Goal: Obtain resource: Obtain resource

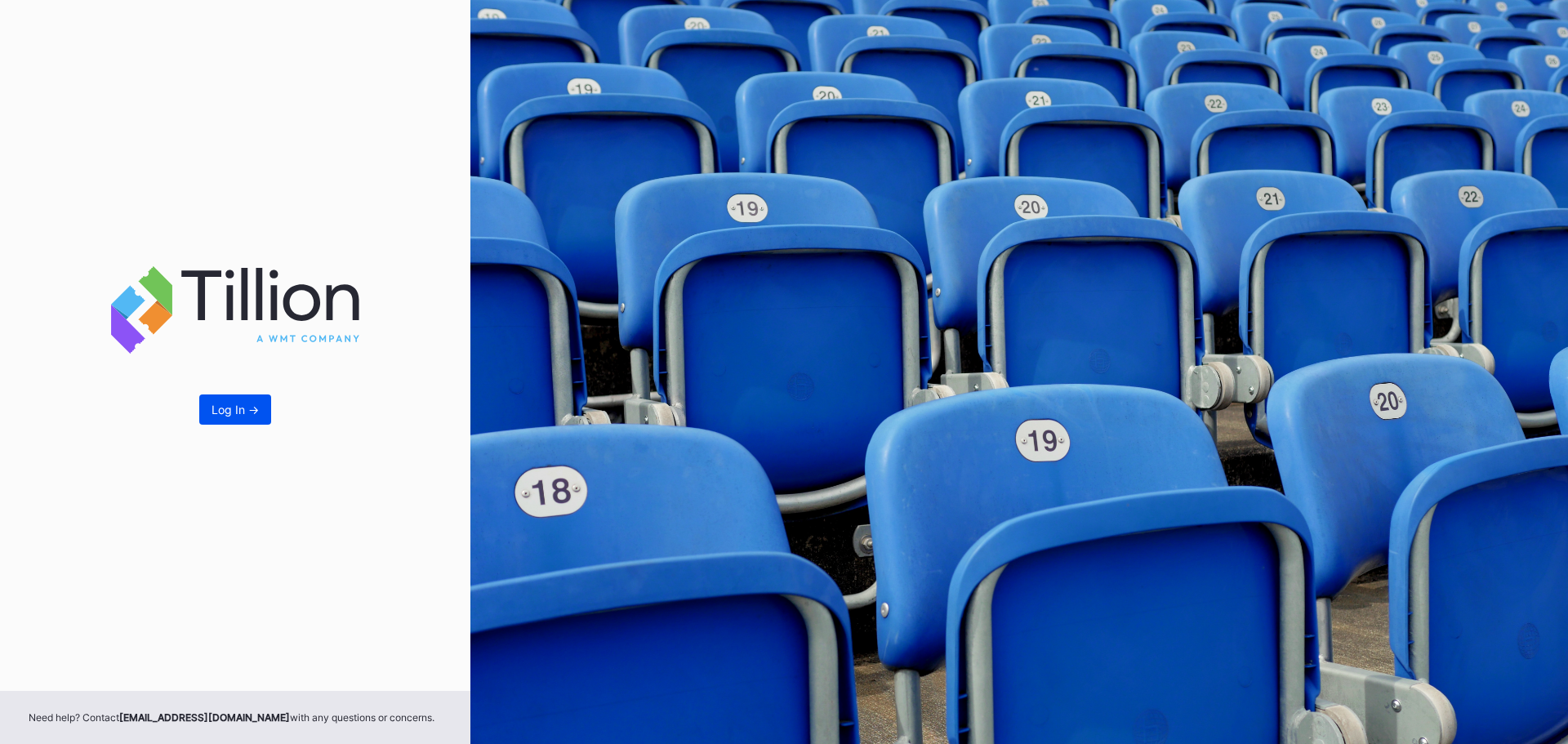
click at [217, 408] on div "Log In ->" at bounding box center [235, 410] width 47 height 14
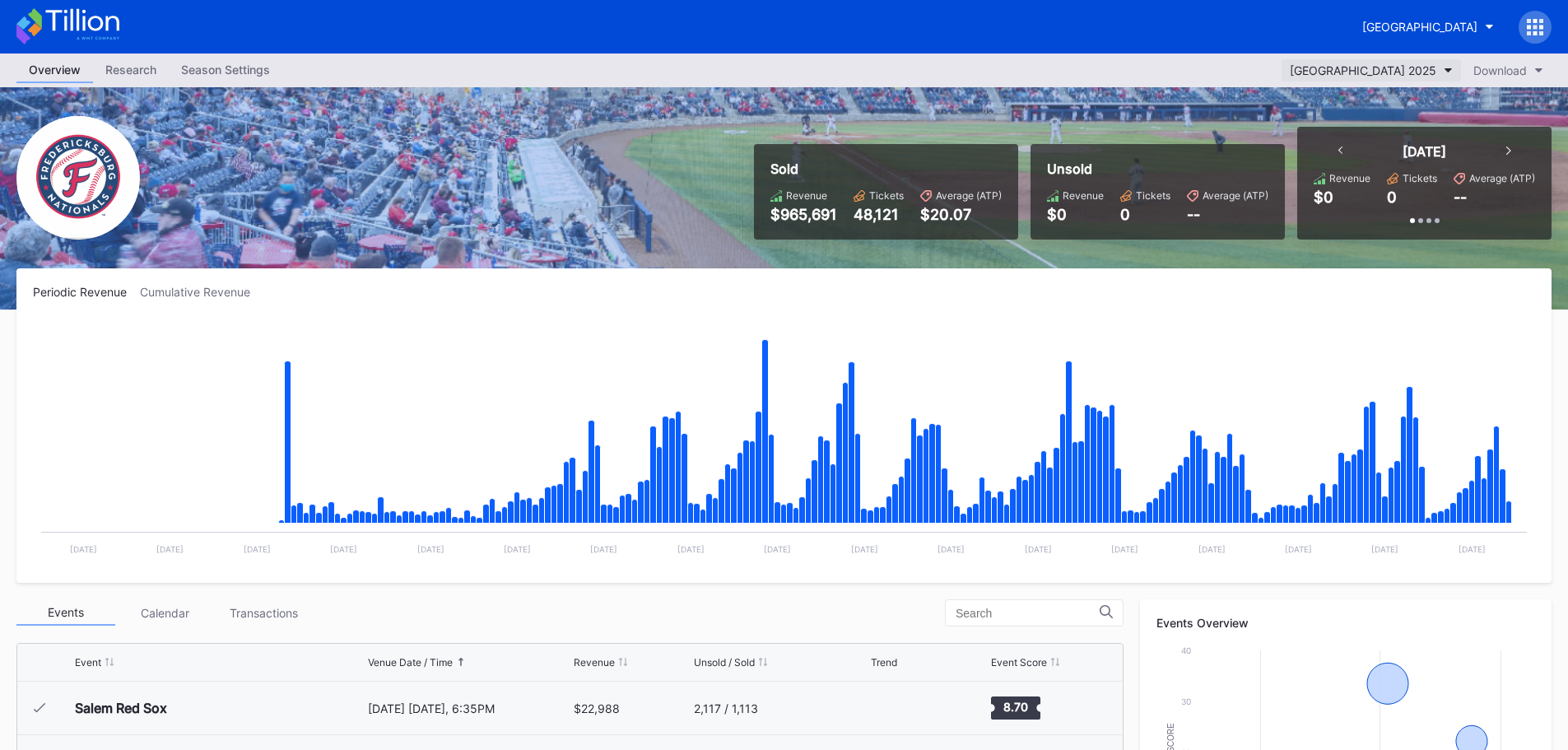
click at [1440, 68] on button "[GEOGRAPHIC_DATA] 2025" at bounding box center [1371, 70] width 179 height 23
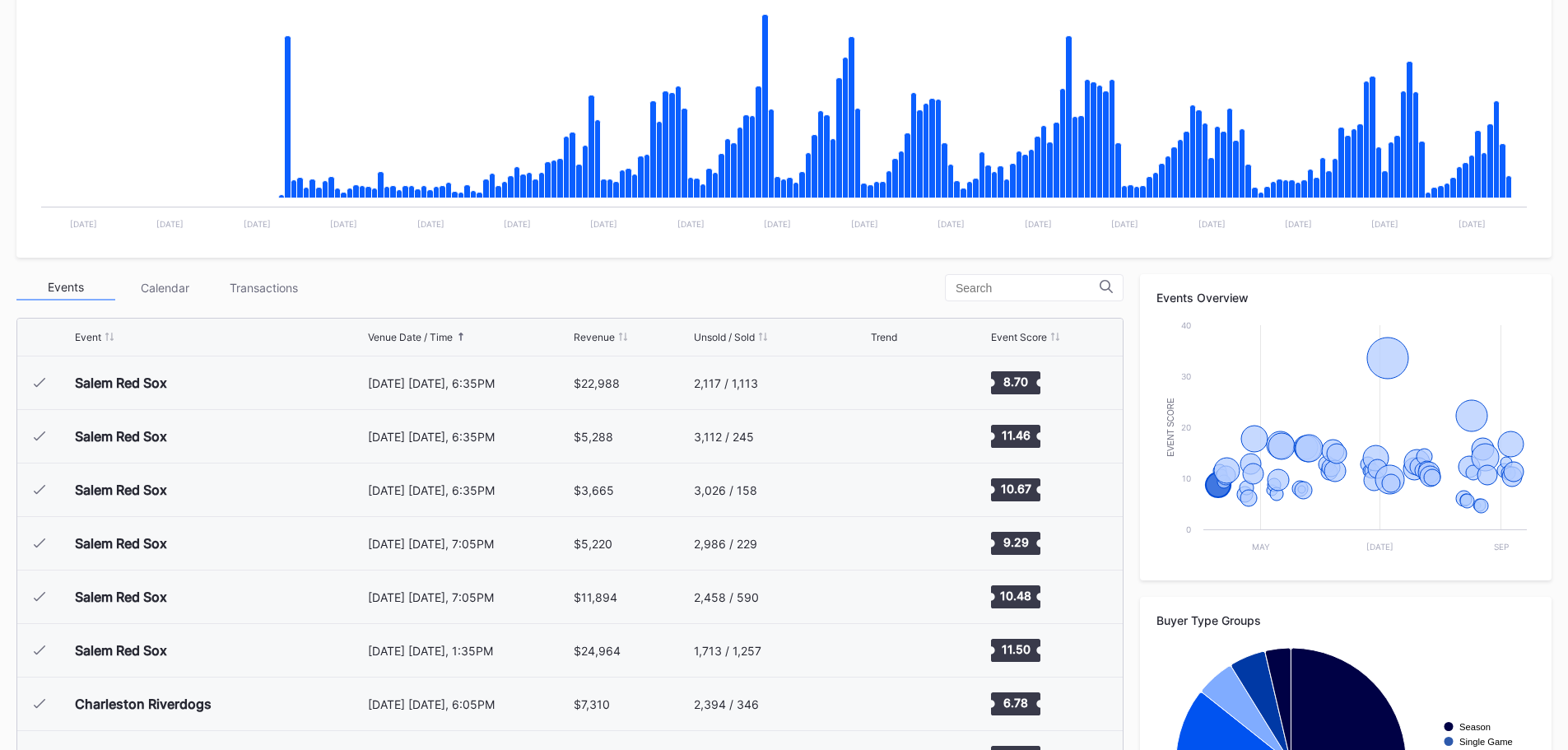
scroll to position [329, 0]
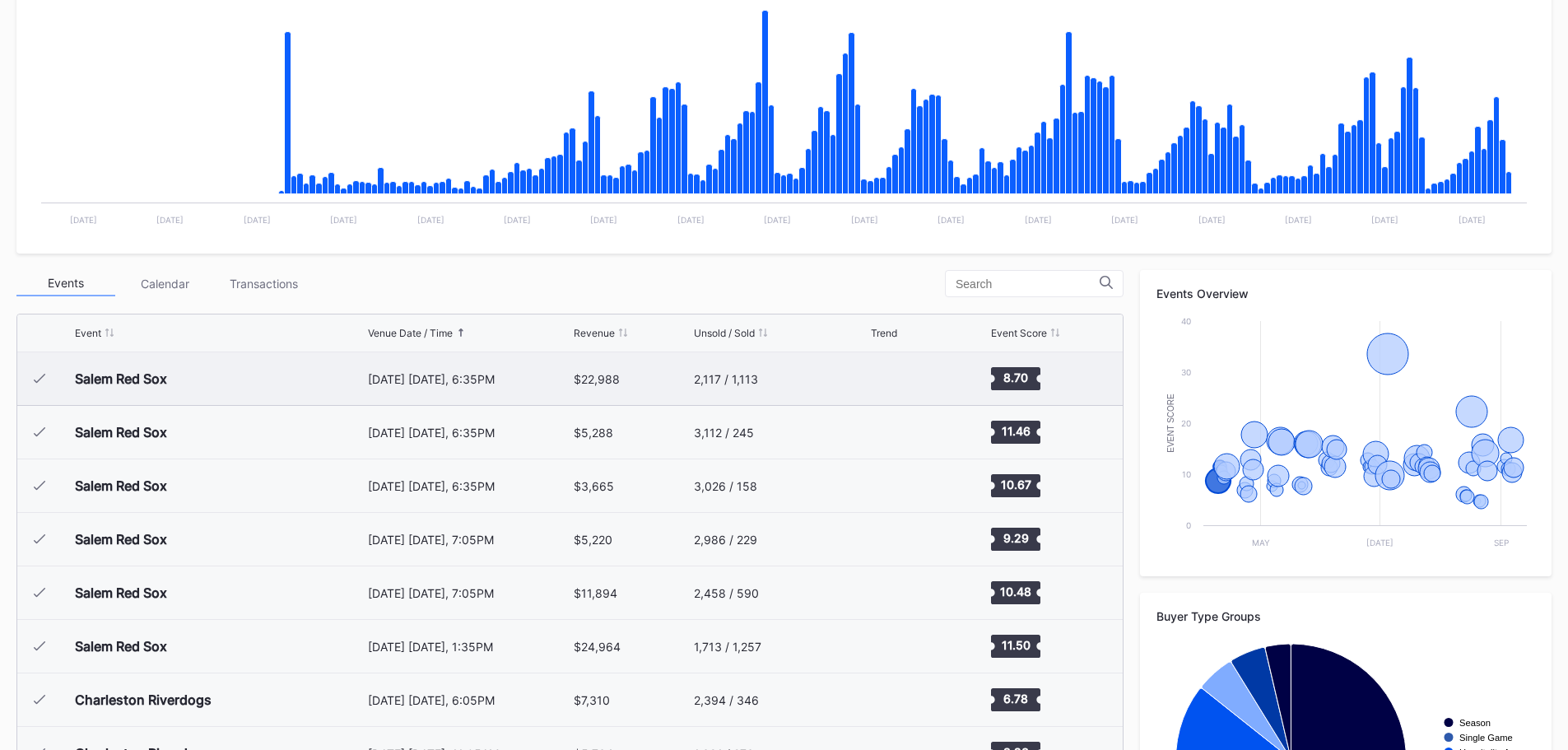
click at [38, 378] on icon at bounding box center [39, 379] width 12 height 10
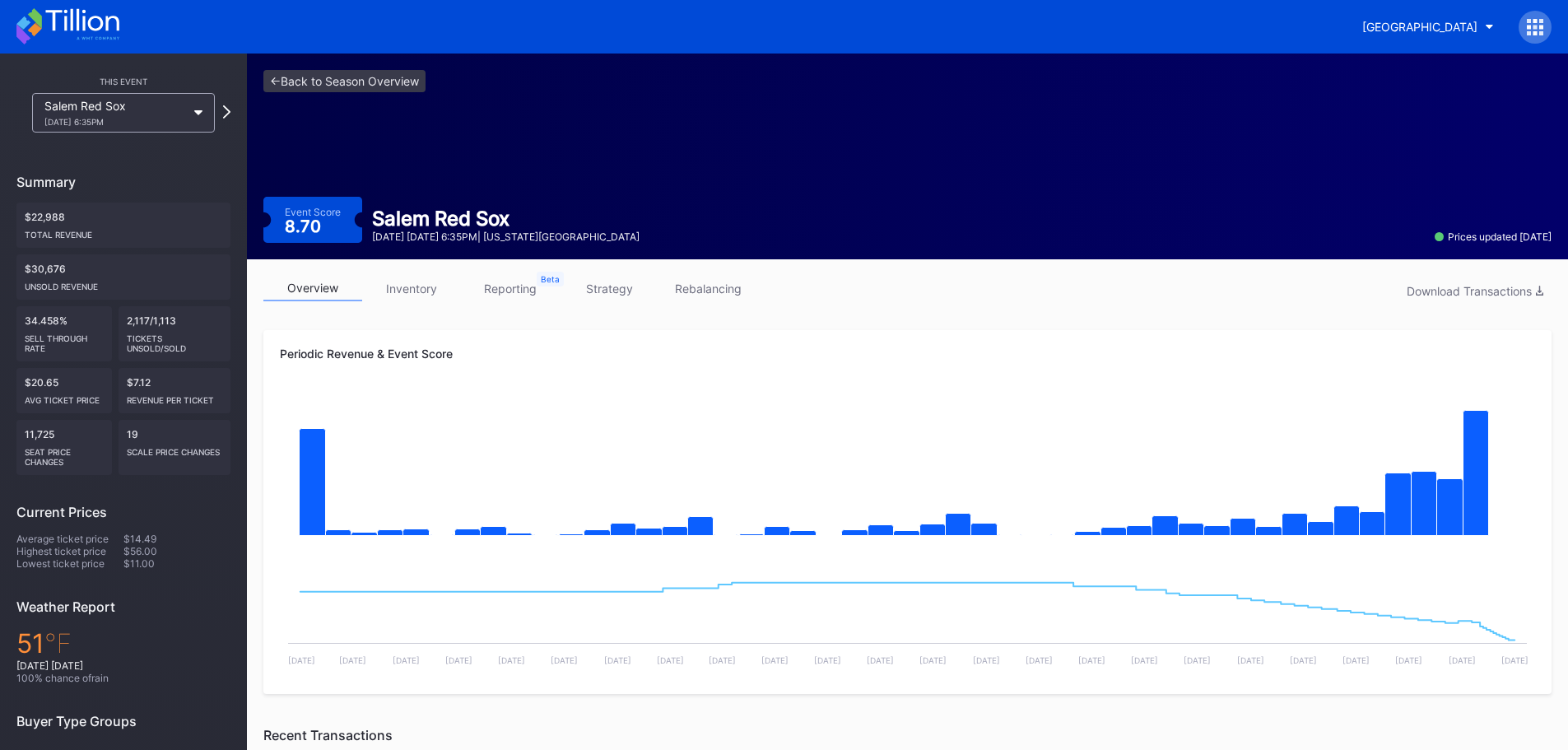
click at [196, 111] on icon at bounding box center [198, 112] width 8 height 5
click at [274, 79] on link "<- Back to Season Overview" at bounding box center [344, 81] width 162 height 23
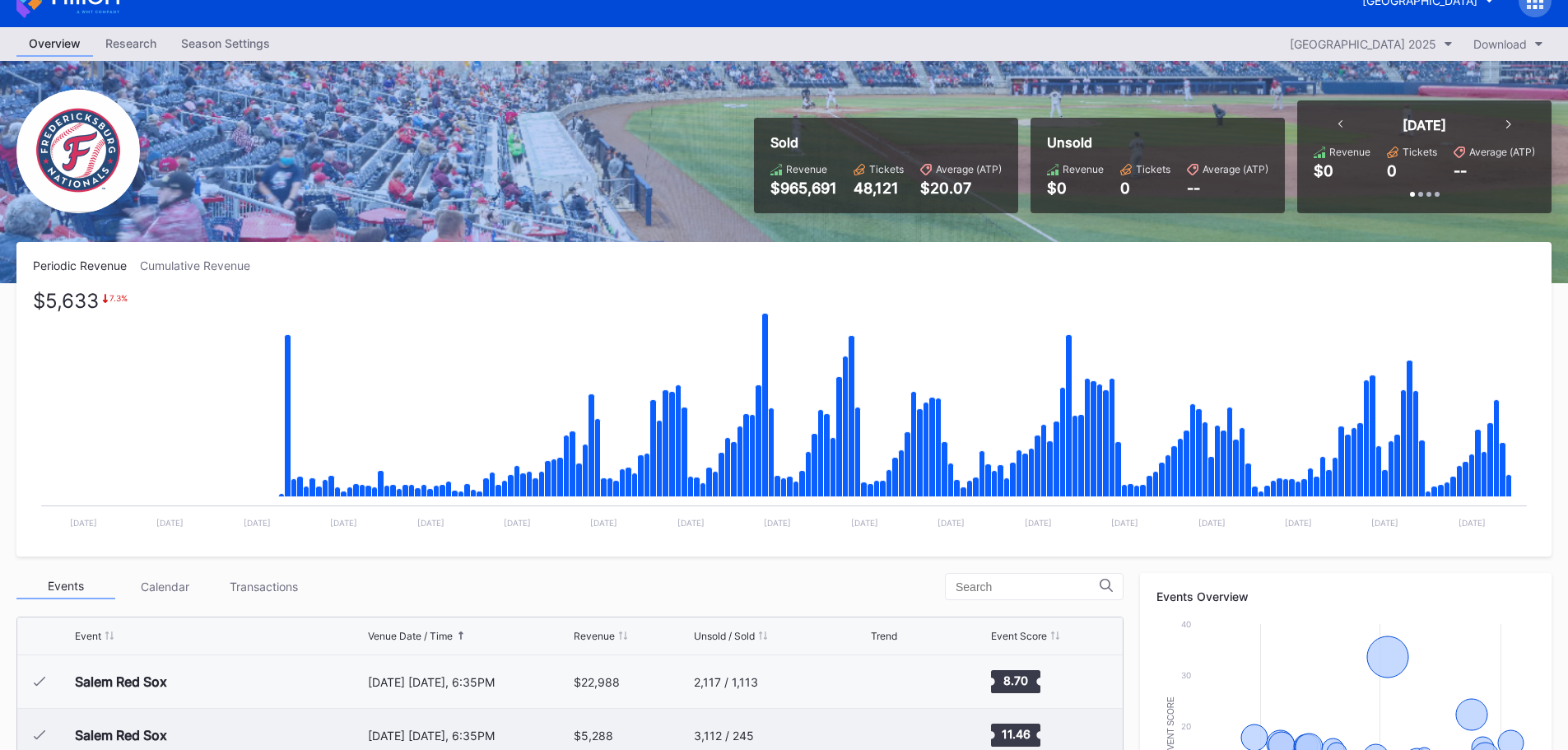
scroll to position [1, 0]
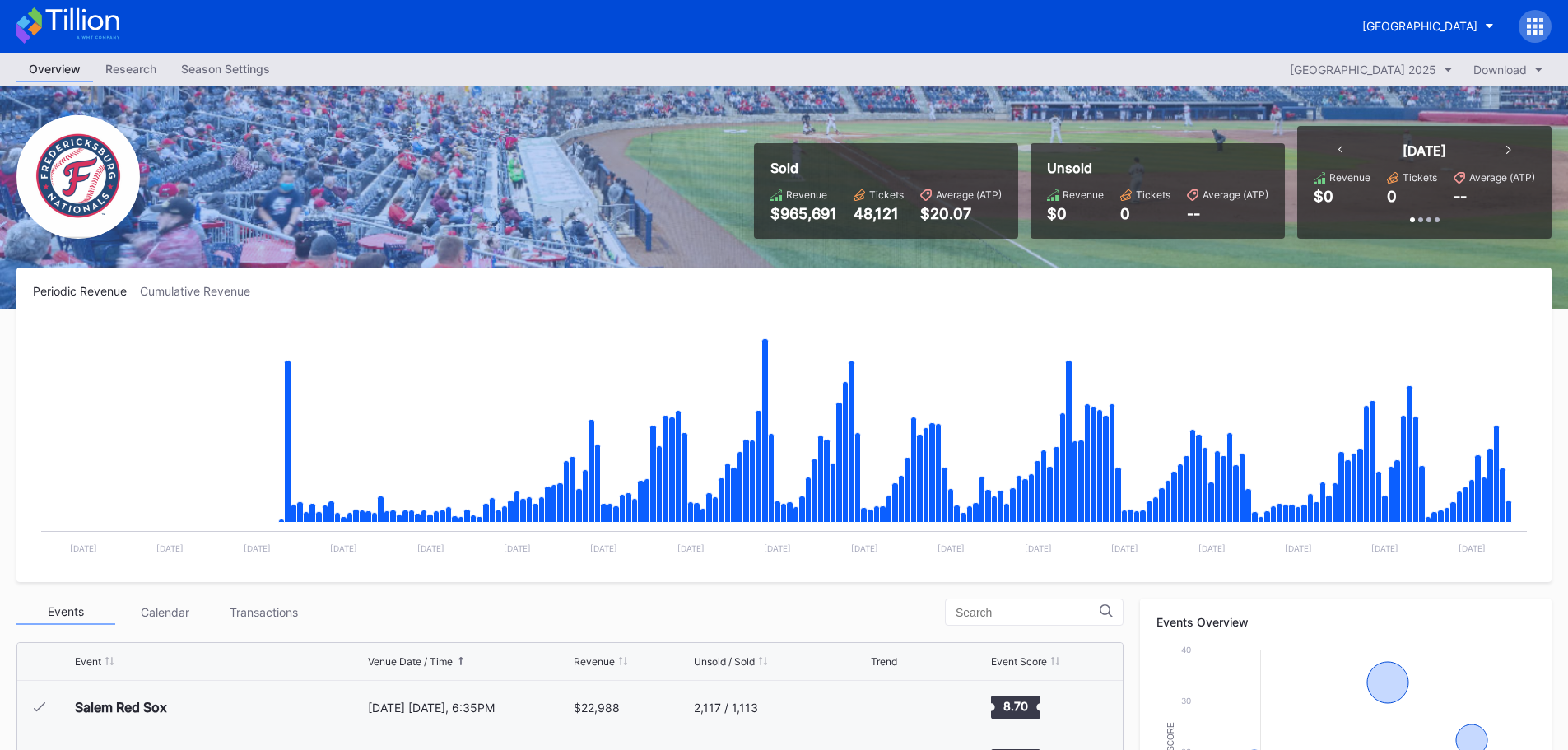
click at [1549, 31] on div at bounding box center [1535, 26] width 33 height 33
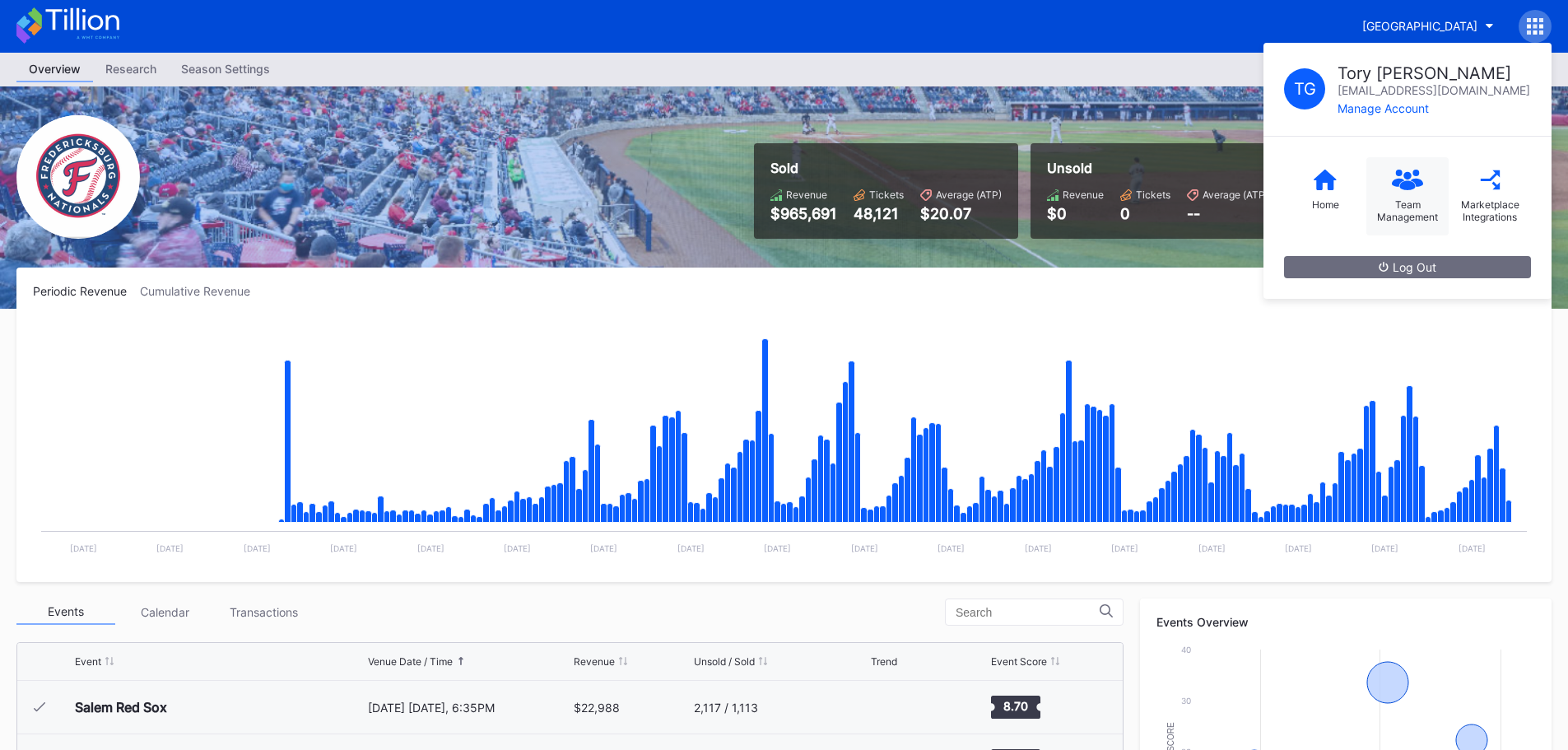
click at [1393, 198] on div "Team Management" at bounding box center [1407, 210] width 66 height 24
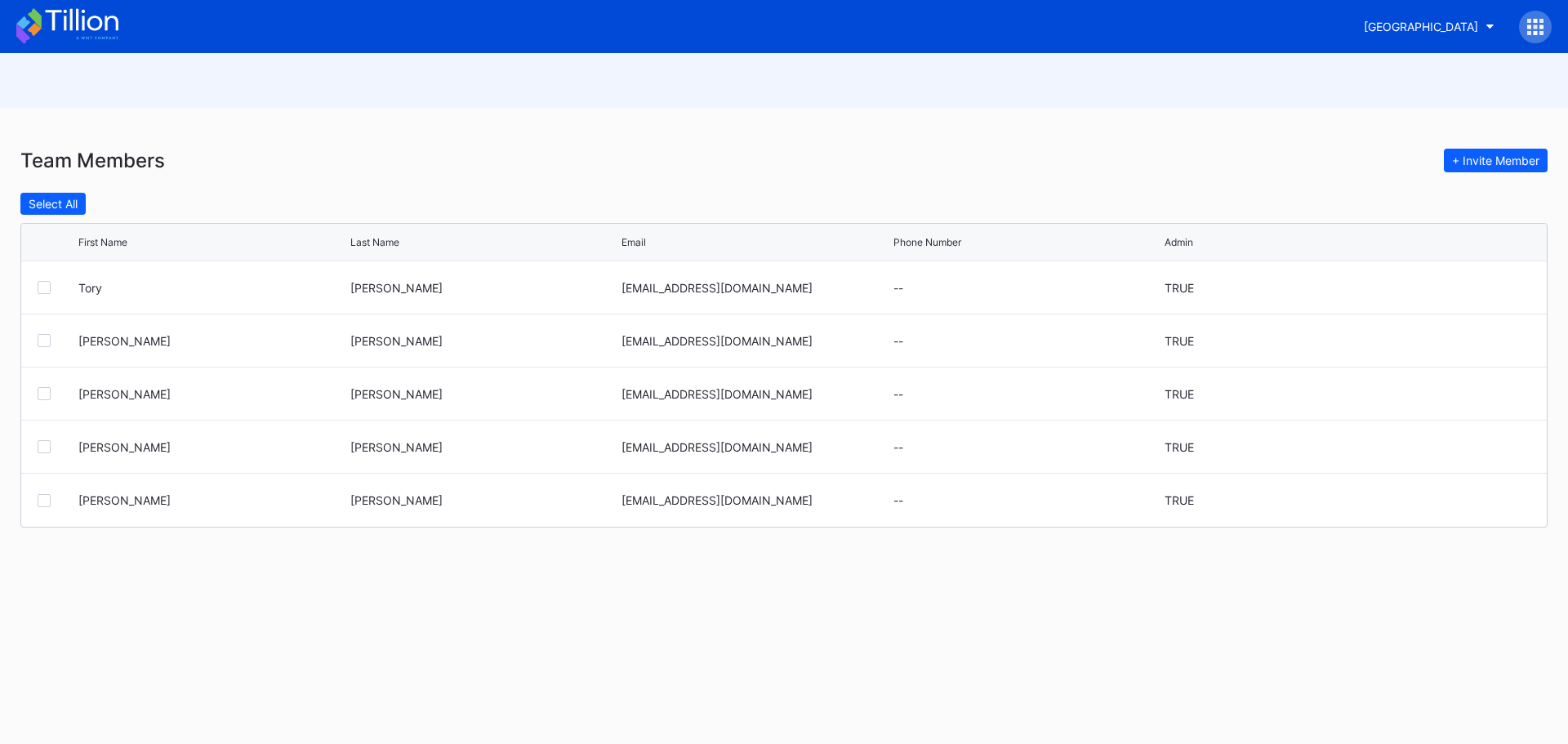
click at [91, 32] on icon at bounding box center [67, 26] width 102 height 36
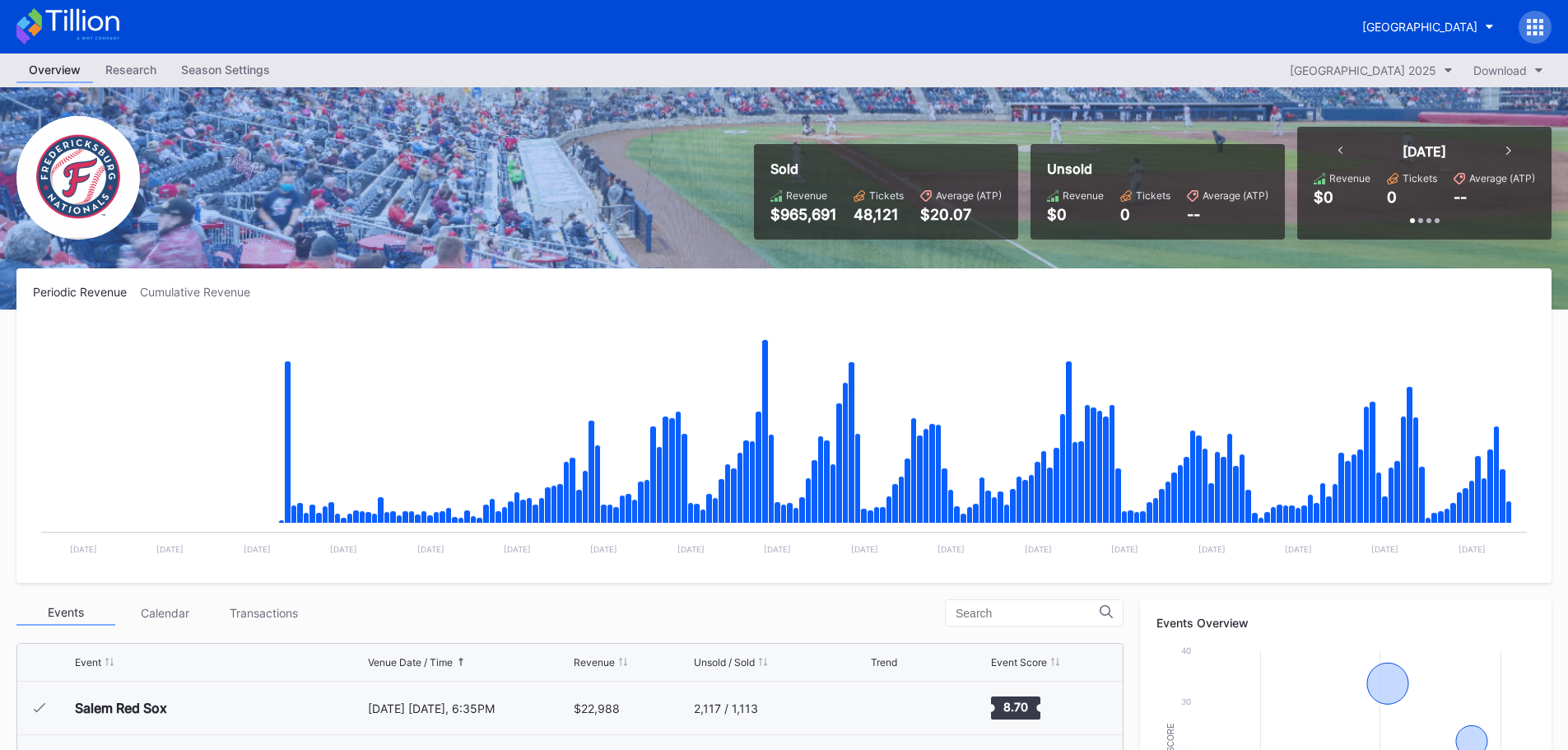
click at [192, 290] on div "Cumulative Revenue" at bounding box center [201, 292] width 123 height 14
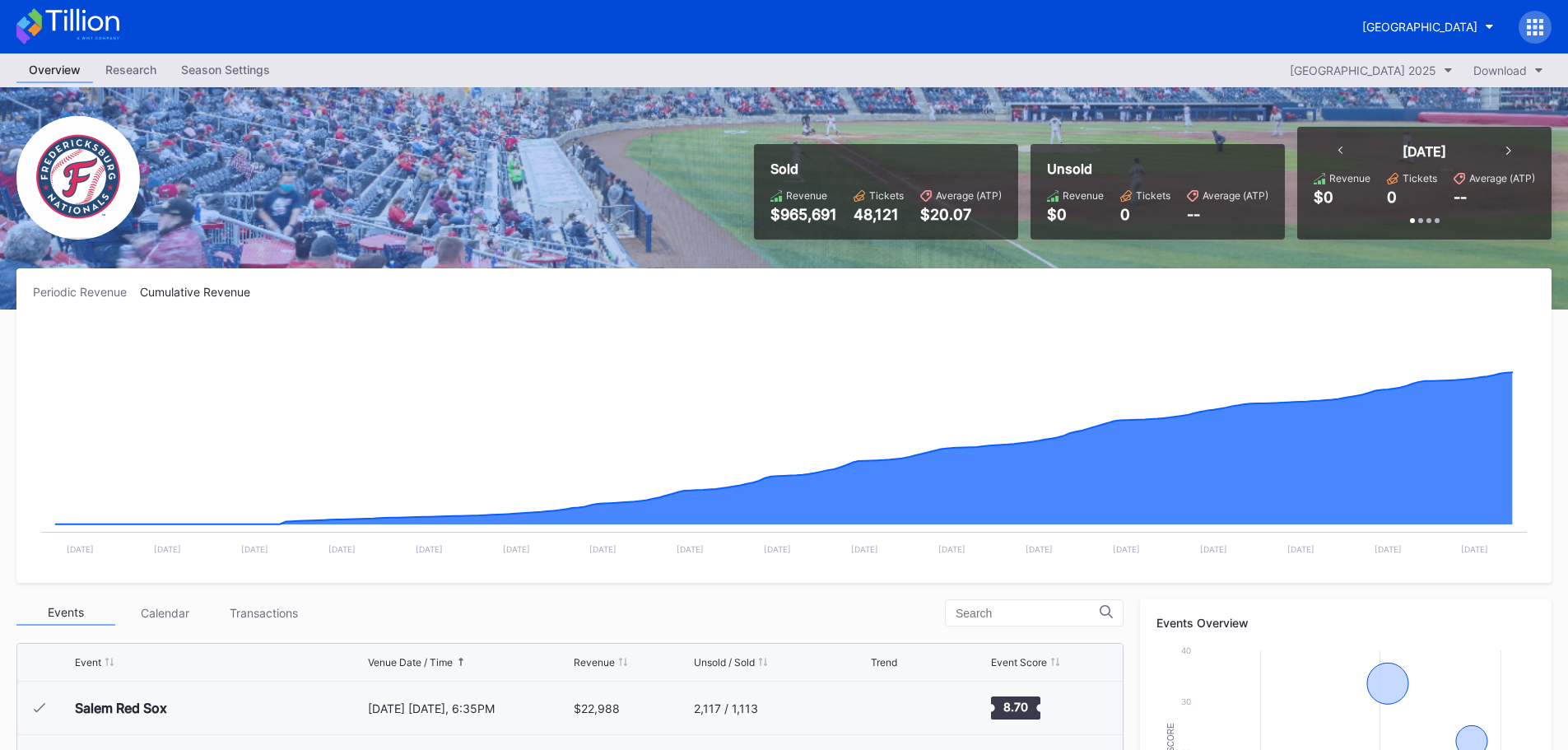
click at [86, 288] on div "Periodic Revenue" at bounding box center [87, 292] width 107 height 14
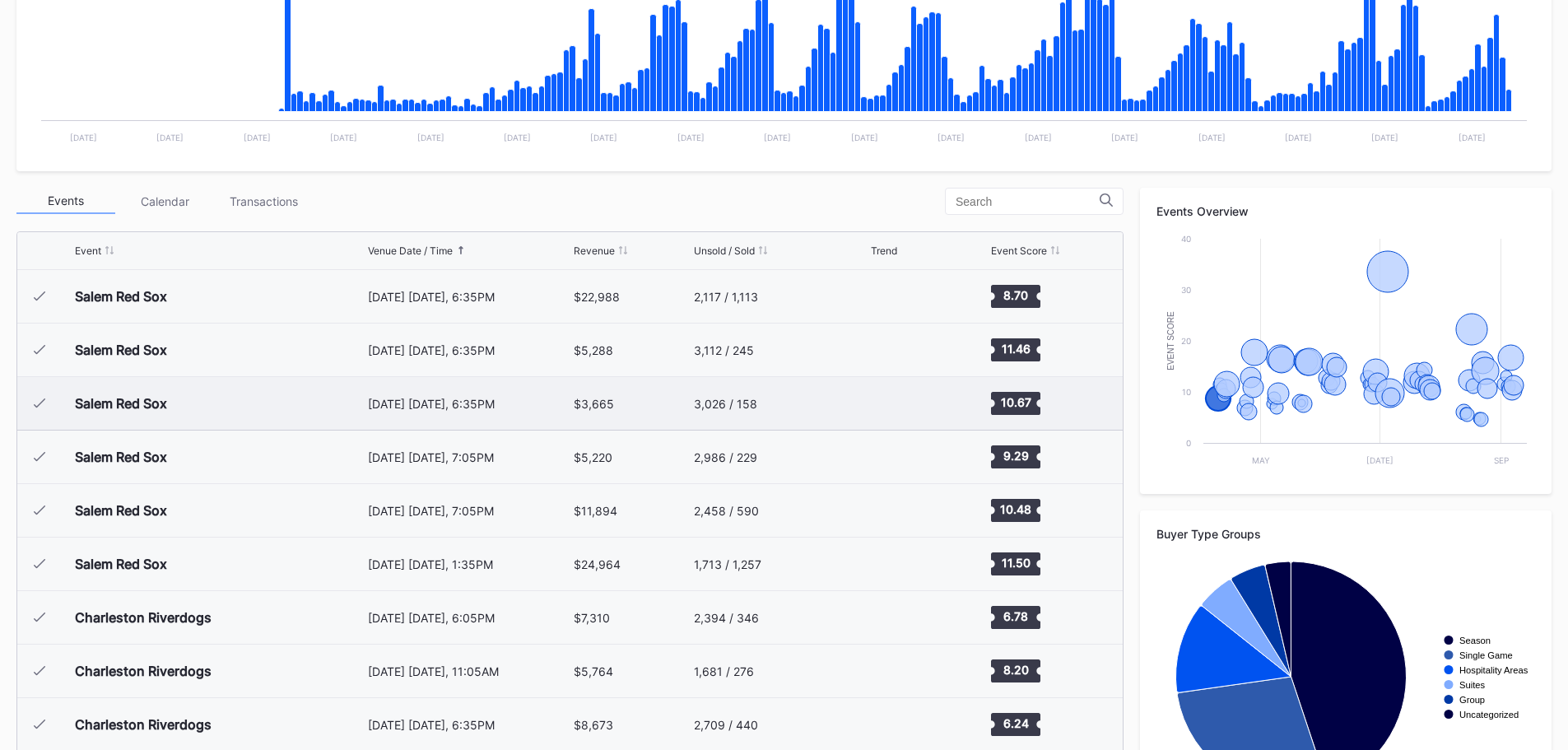
scroll to position [413, 0]
click at [119, 283] on div "Salem Red Sox" at bounding box center [219, 296] width 289 height 52
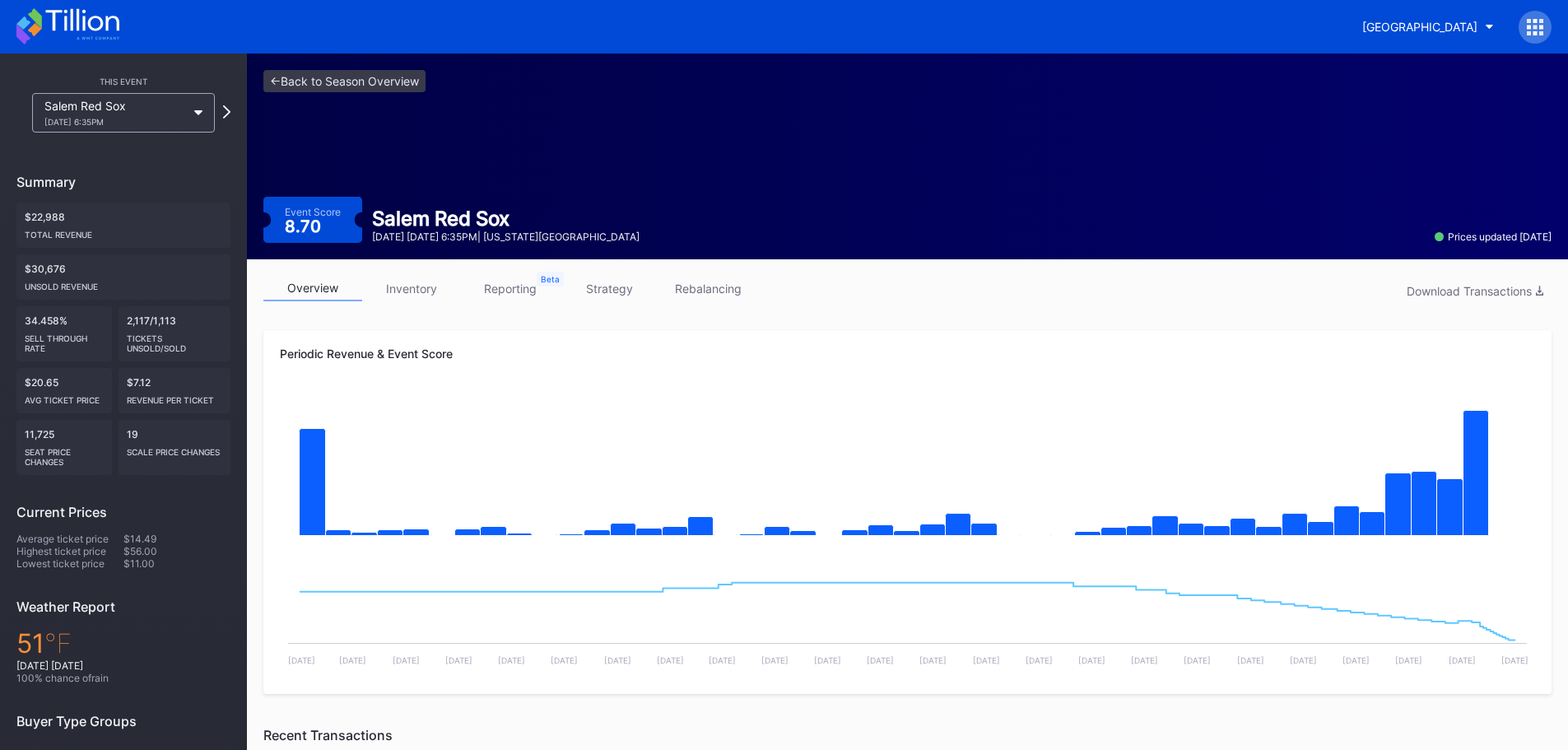
click at [520, 289] on link "reporting" at bounding box center [510, 288] width 99 height 25
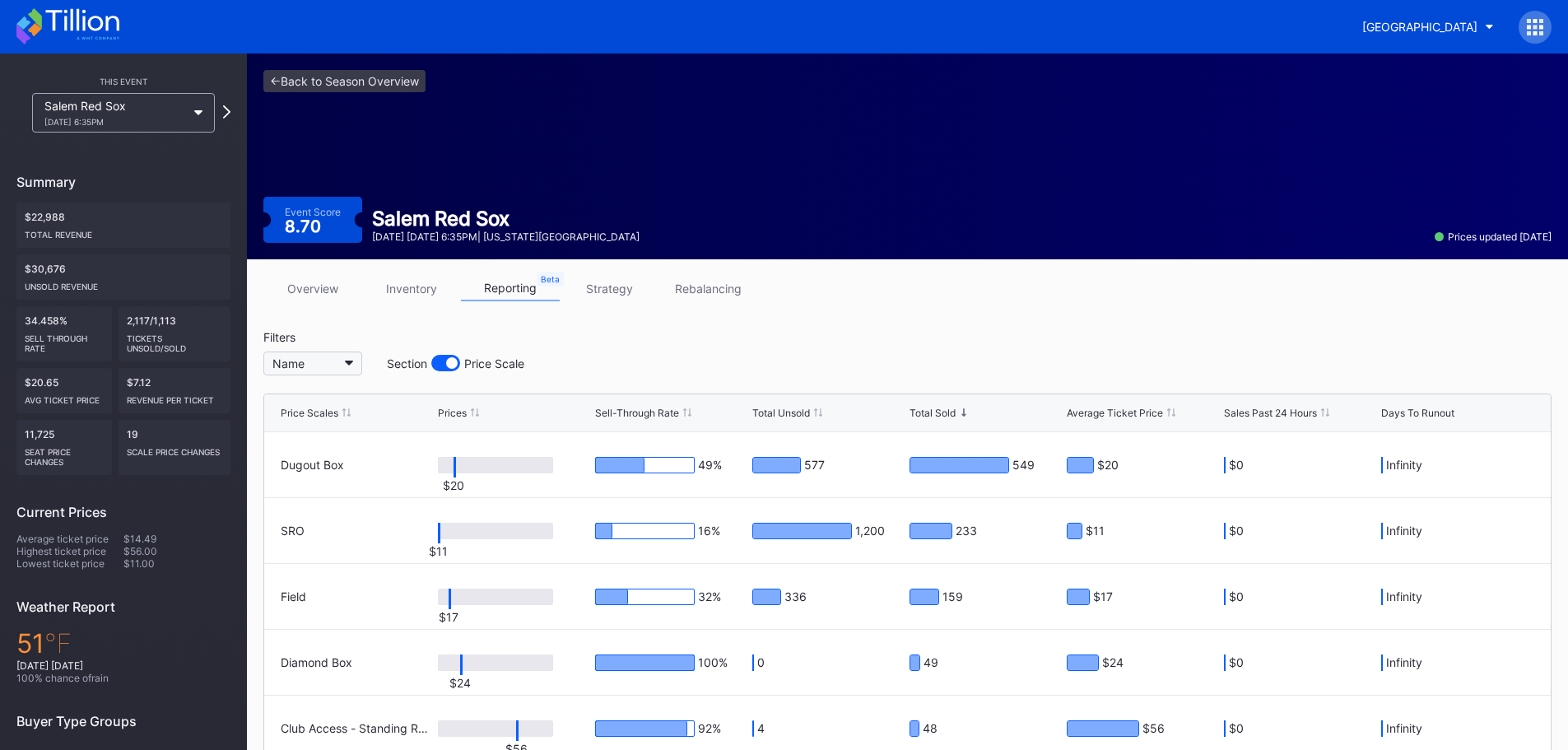
click at [342, 369] on button "Name" at bounding box center [313, 363] width 99 height 23
click at [198, 116] on div "Salem Red Sox [DATE] 6:35PM" at bounding box center [123, 113] width 183 height 40
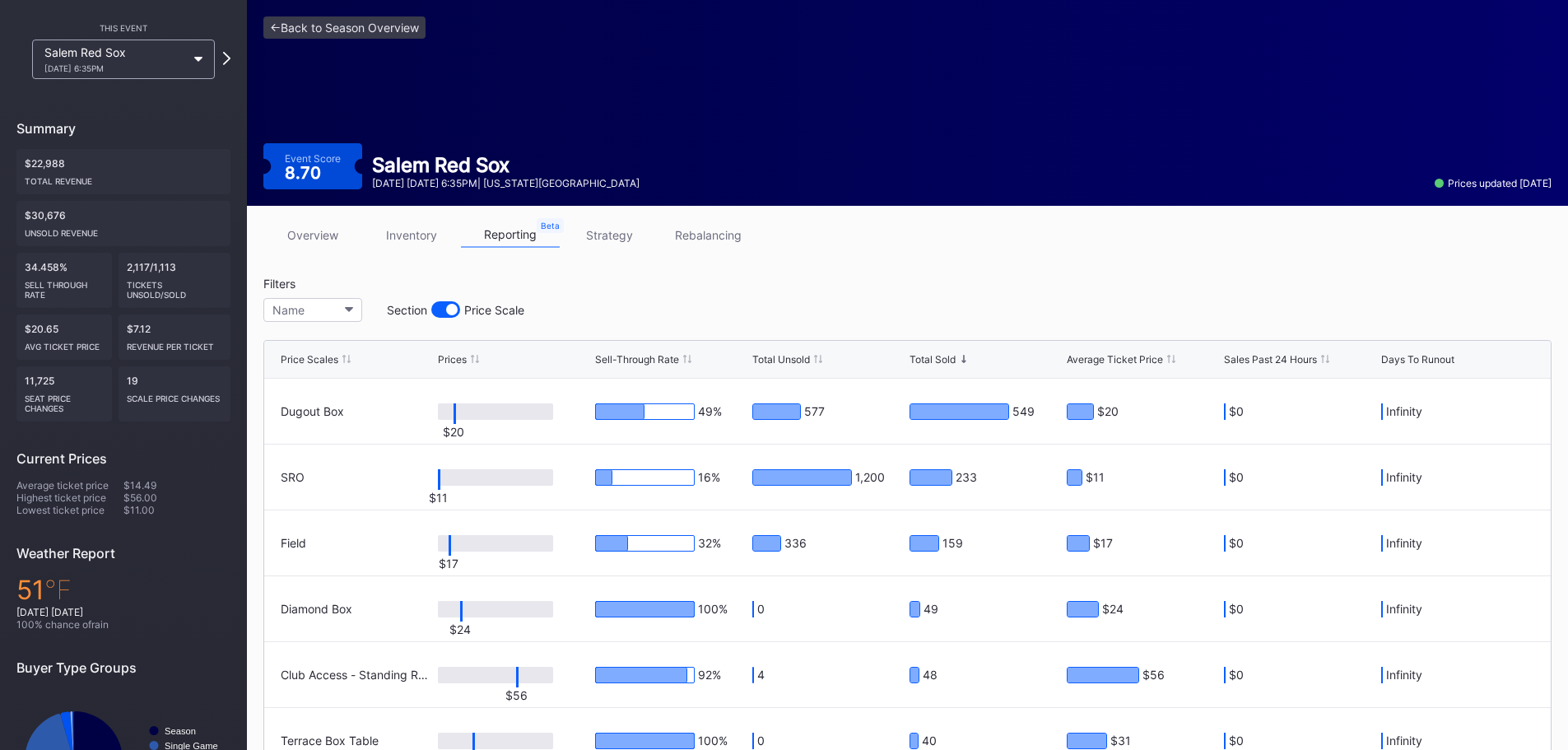
scroll to position [82, 0]
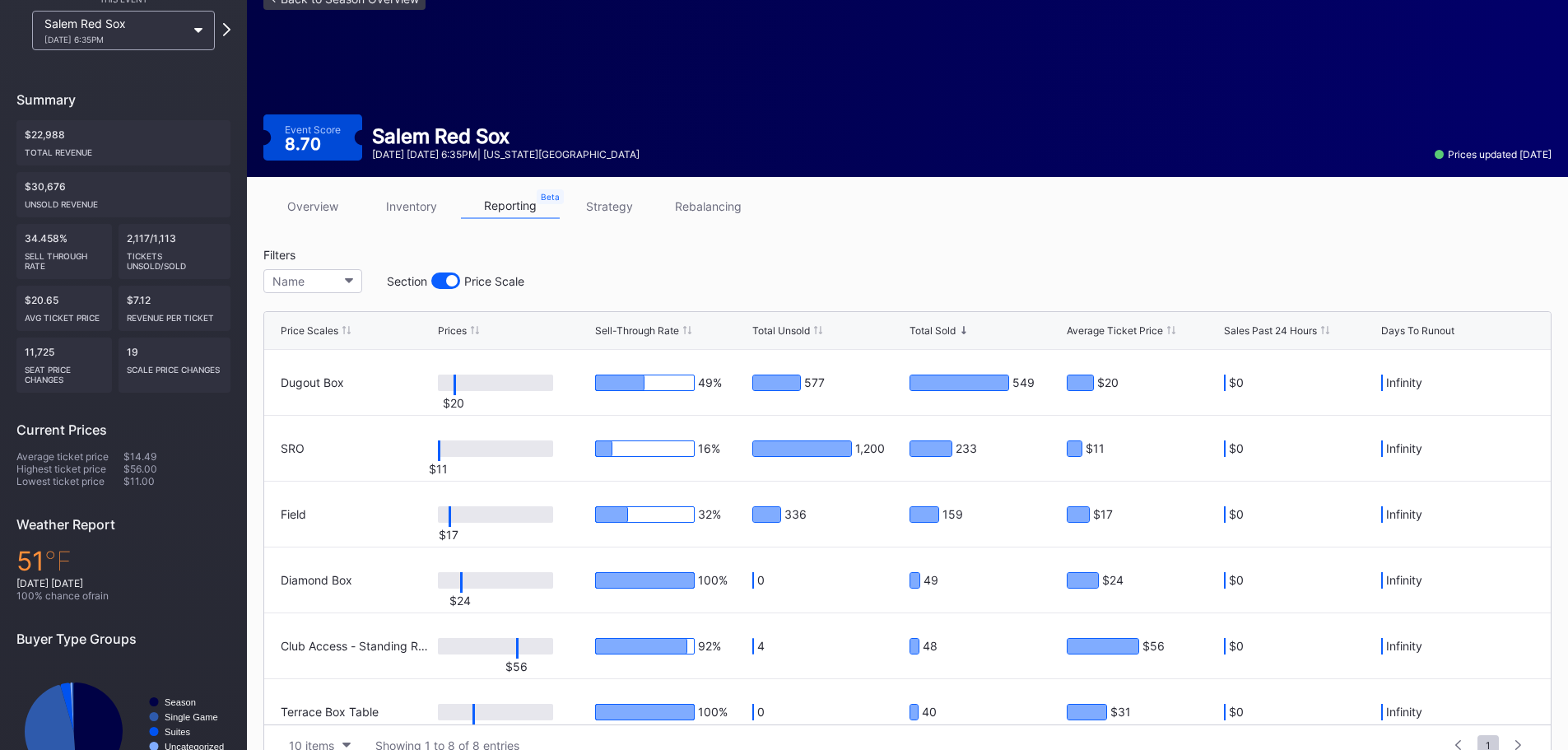
click at [190, 32] on div "Salem Red Sox [DATE] 6:35PM" at bounding box center [123, 31] width 183 height 40
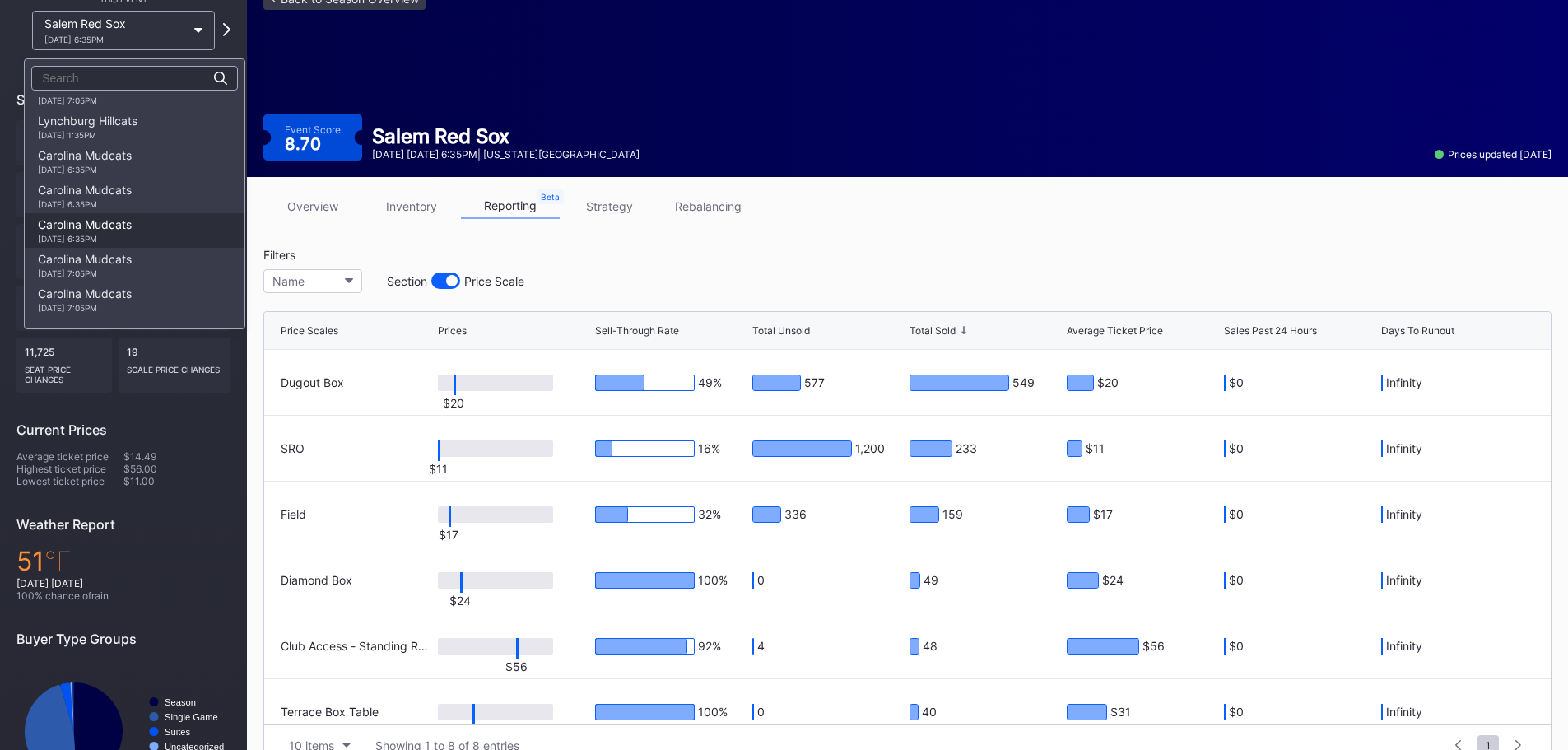
scroll to position [576, 0]
click at [87, 262] on div "Carolina Mudcats [DATE] 7:05PM" at bounding box center [85, 264] width 94 height 26
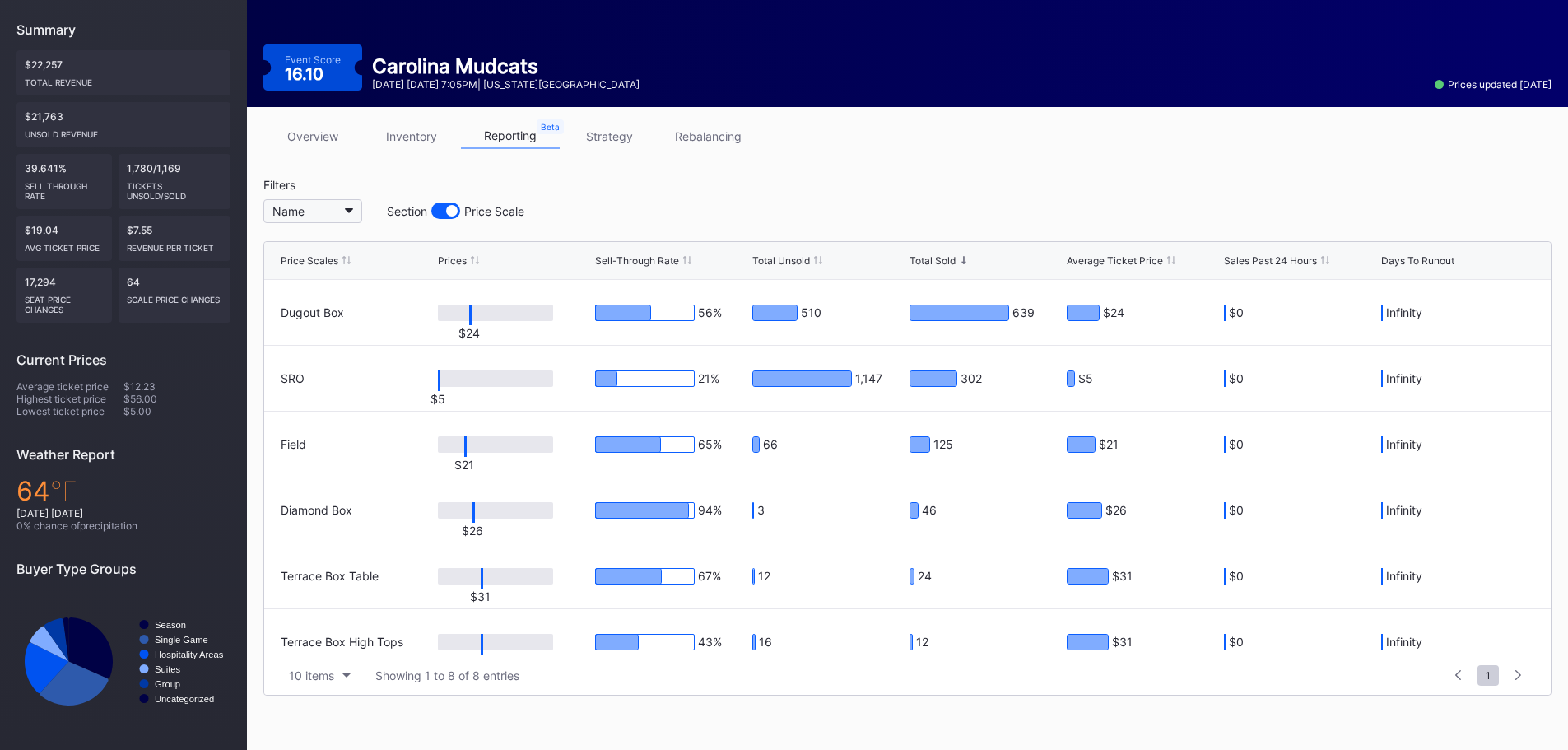
click at [343, 209] on button "Name" at bounding box center [313, 211] width 99 height 23
click at [605, 132] on link "strategy" at bounding box center [609, 136] width 99 height 25
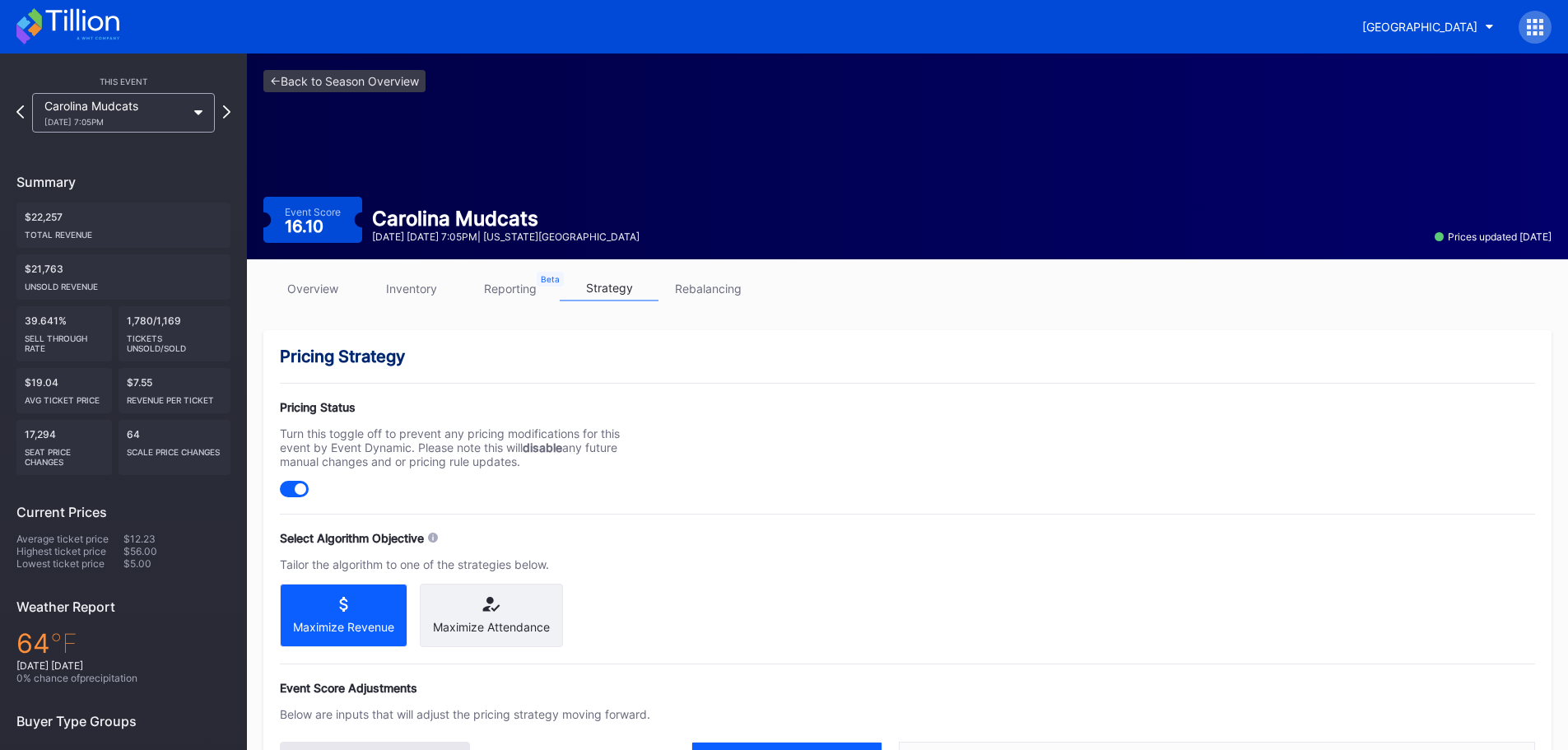
click at [315, 287] on link "overview" at bounding box center [313, 288] width 99 height 25
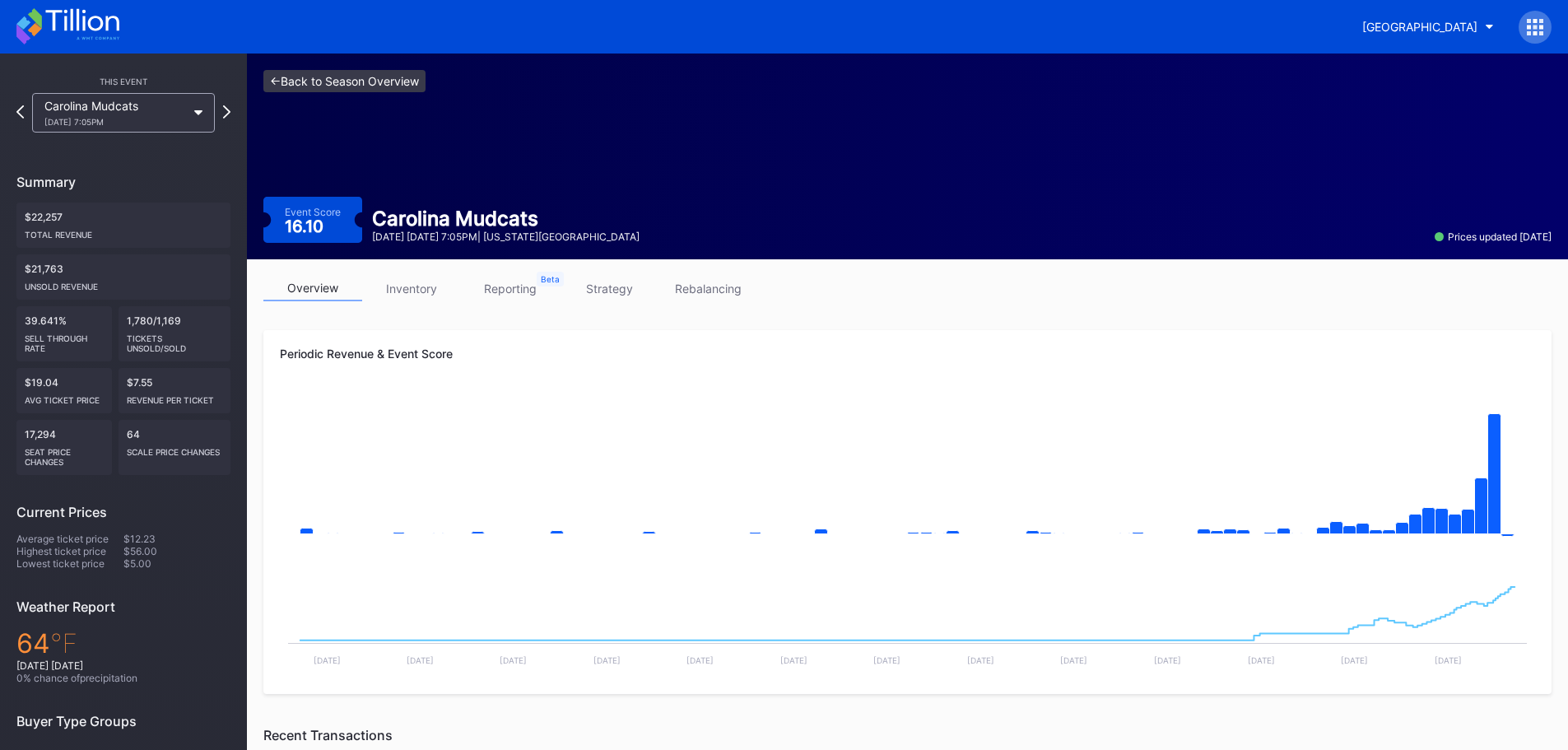
click at [322, 91] on link "<- Back to Season Overview" at bounding box center [344, 81] width 162 height 23
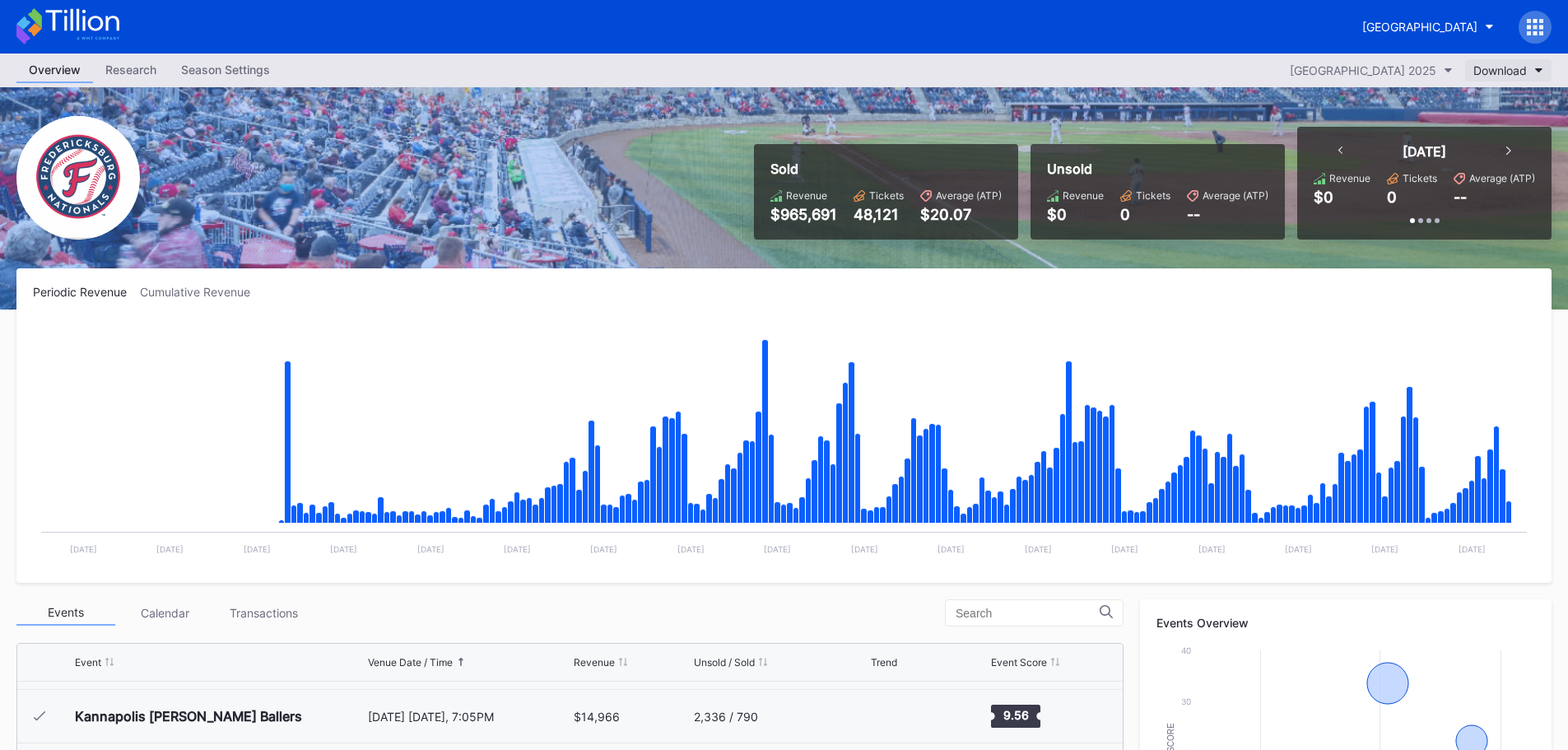
click at [1525, 73] on div "Download" at bounding box center [1500, 70] width 53 height 14
click at [1502, 149] on div "Pricing Report" at bounding box center [1515, 142] width 101 height 31
click at [1509, 77] on div "Download" at bounding box center [1500, 70] width 53 height 14
click at [1508, 69] on div "Download" at bounding box center [1500, 70] width 53 height 14
click at [1509, 147] on div "Pricing Report" at bounding box center [1515, 142] width 77 height 14
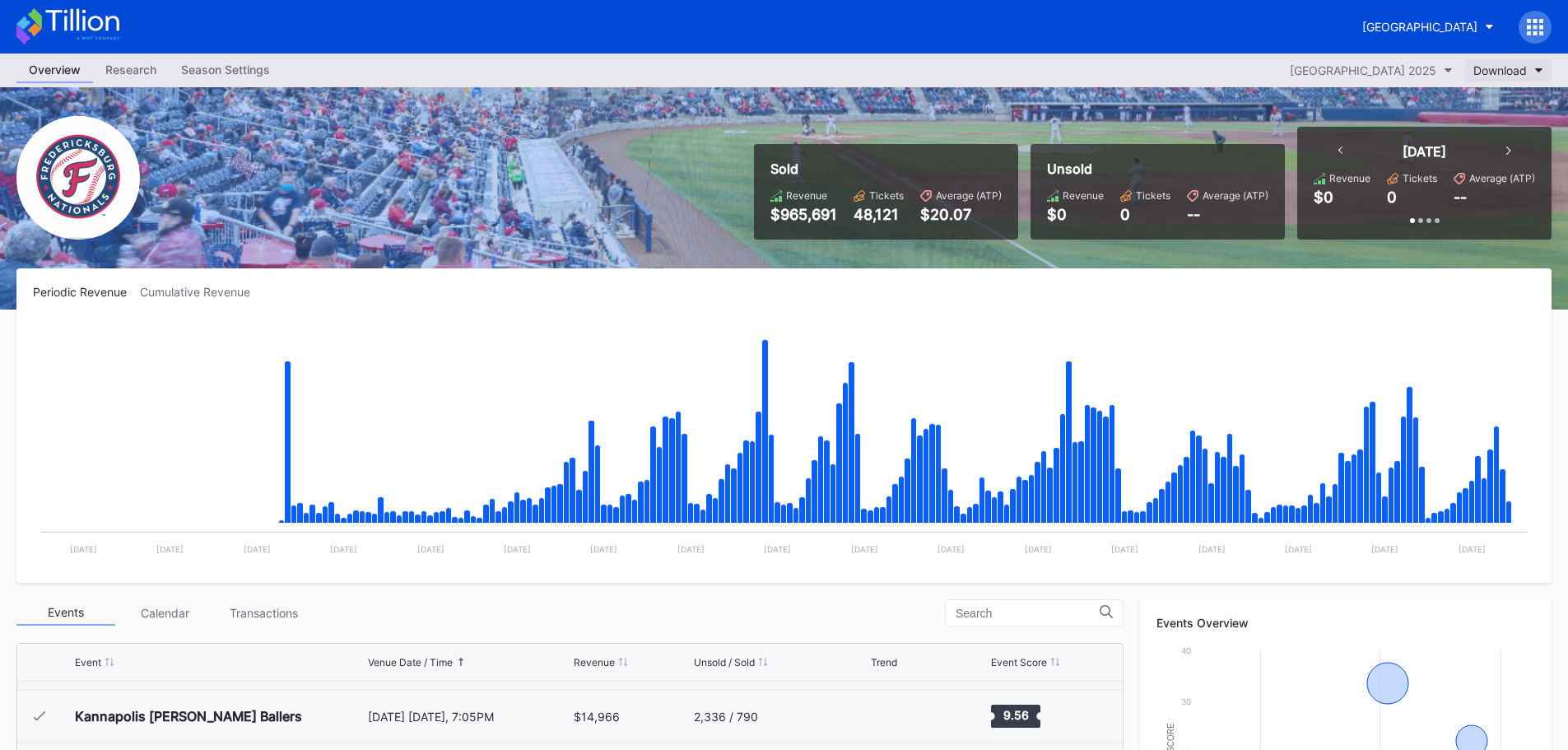
click at [1506, 70] on div "Download" at bounding box center [1500, 70] width 53 height 14
click at [1489, 151] on div "Pricing Report" at bounding box center [1515, 142] width 101 height 31
click at [1494, 77] on div "Download" at bounding box center [1500, 70] width 53 height 14
click at [1494, 107] on div "Transactions" at bounding box center [1511, 112] width 68 height 14
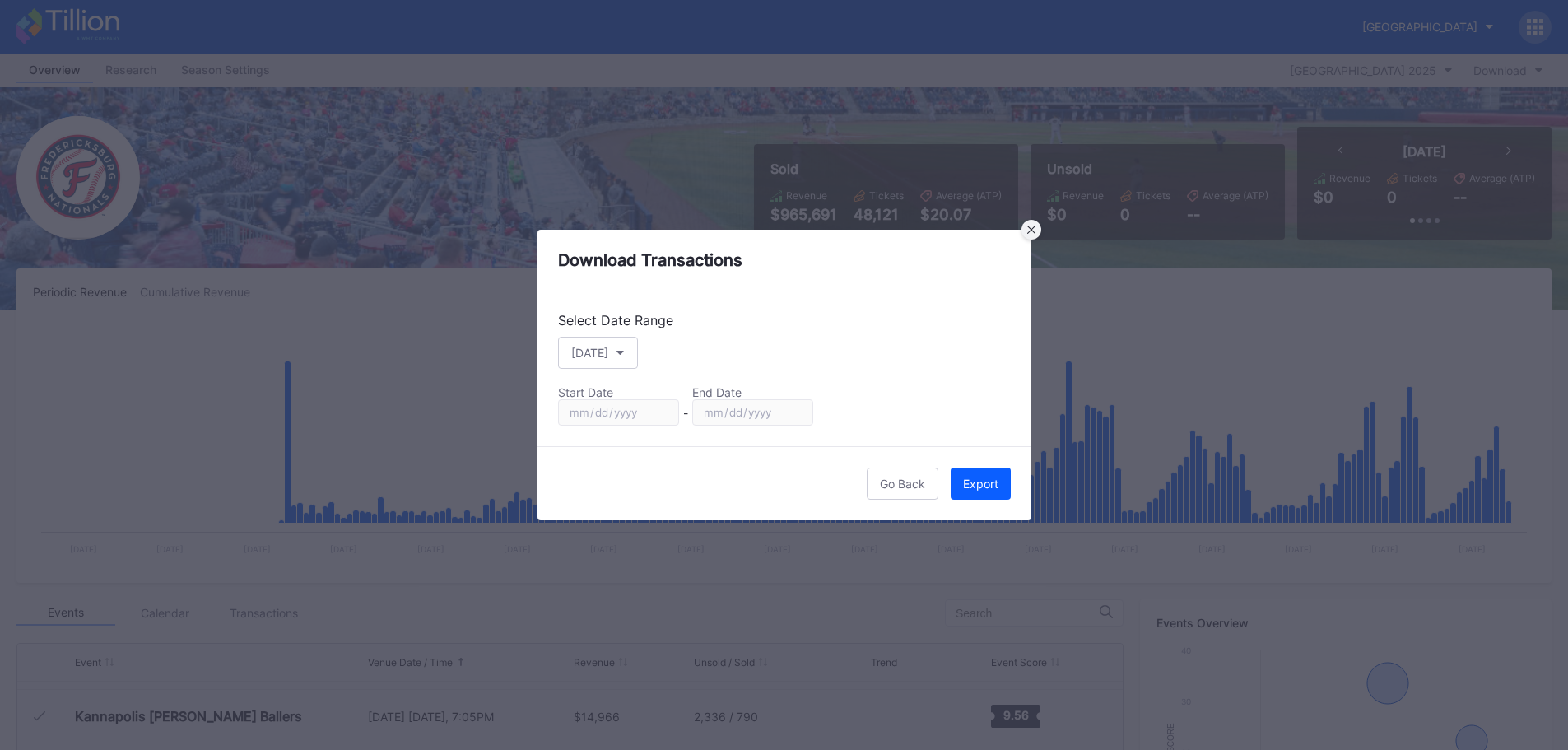
click at [1027, 233] on icon at bounding box center [1030, 229] width 8 height 8
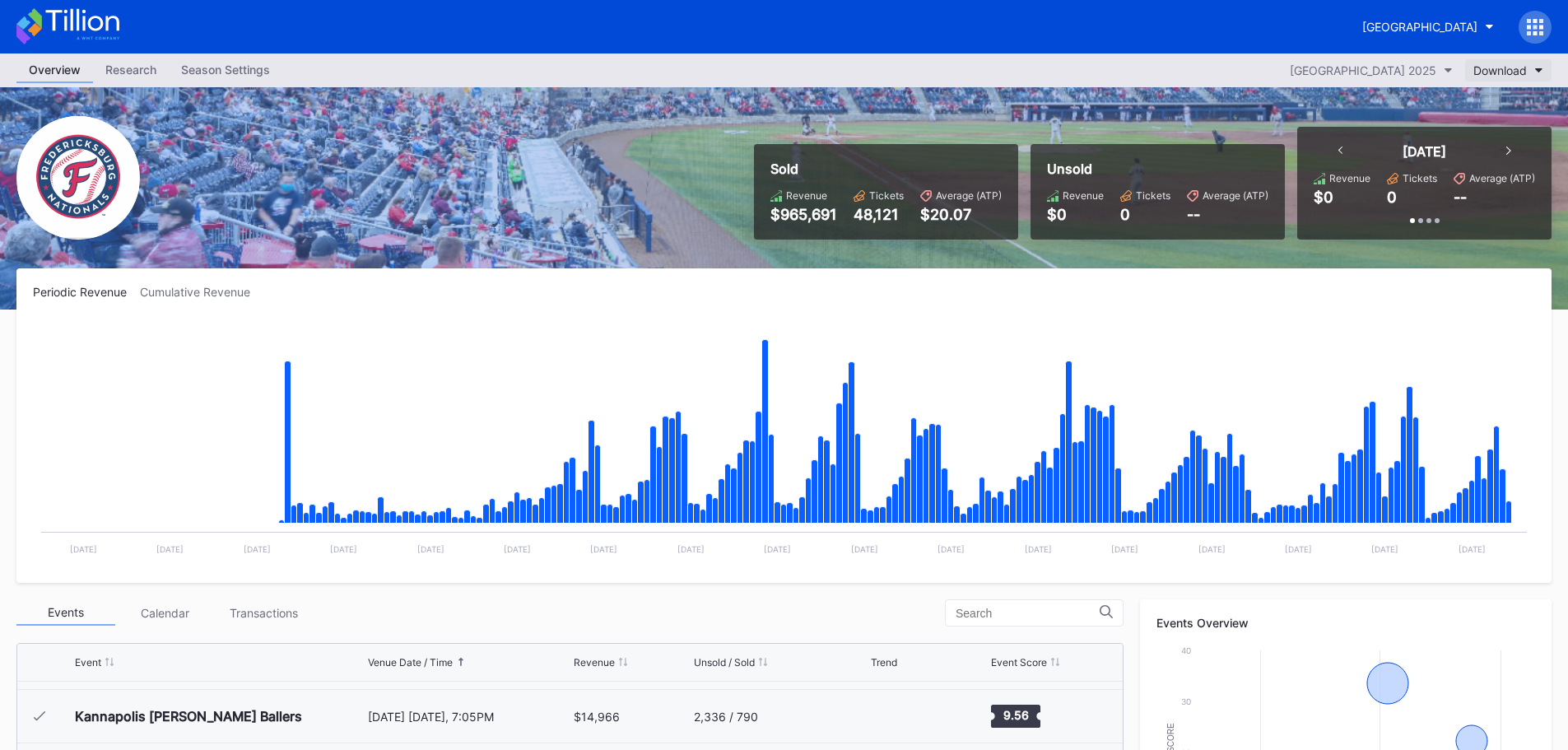
click at [1511, 69] on div "Download" at bounding box center [1500, 70] width 53 height 14
click at [1487, 142] on div "Pricing Report" at bounding box center [1515, 142] width 77 height 14
click at [1535, 30] on icon at bounding box center [1535, 27] width 16 height 16
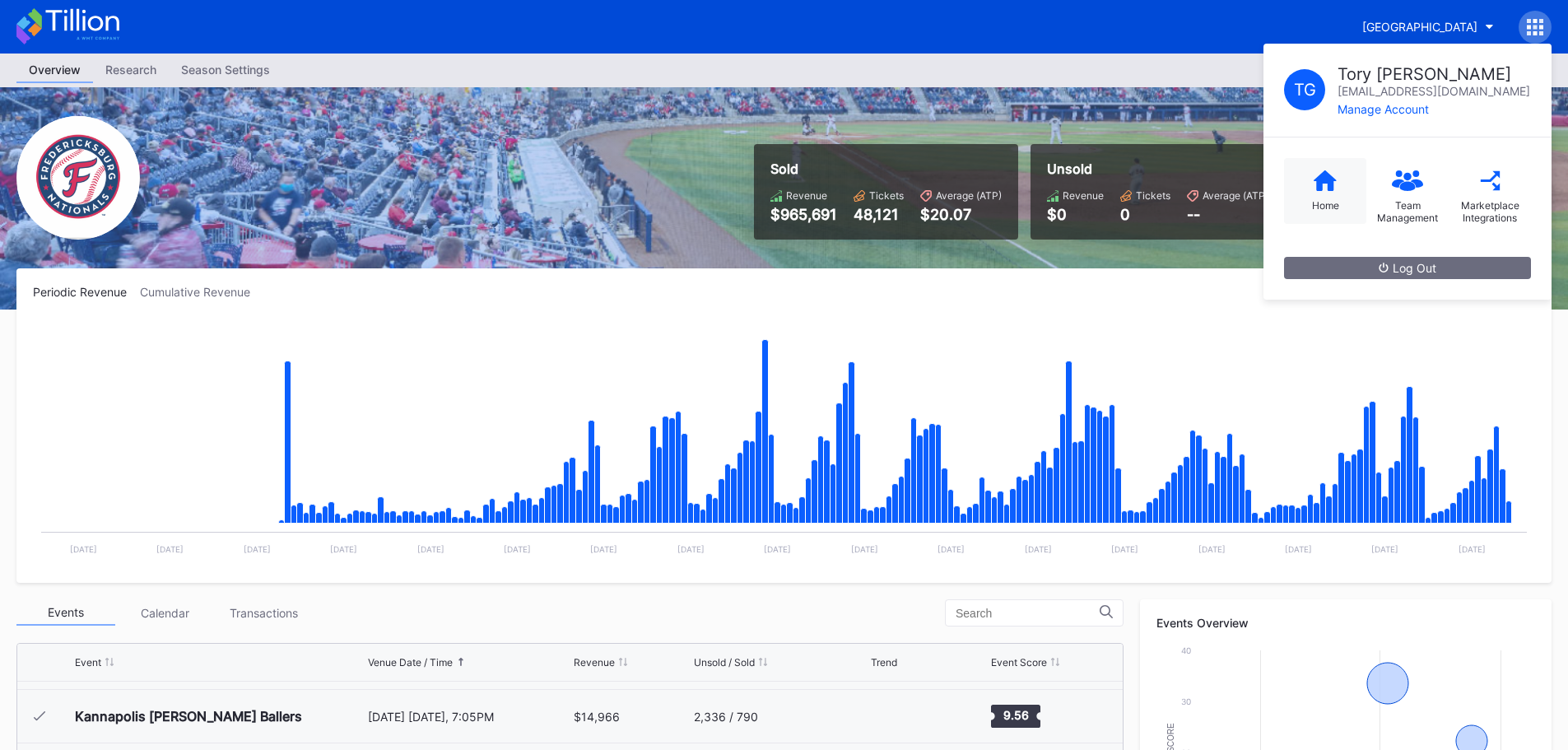
click at [1316, 180] on icon at bounding box center [1326, 179] width 23 height 21
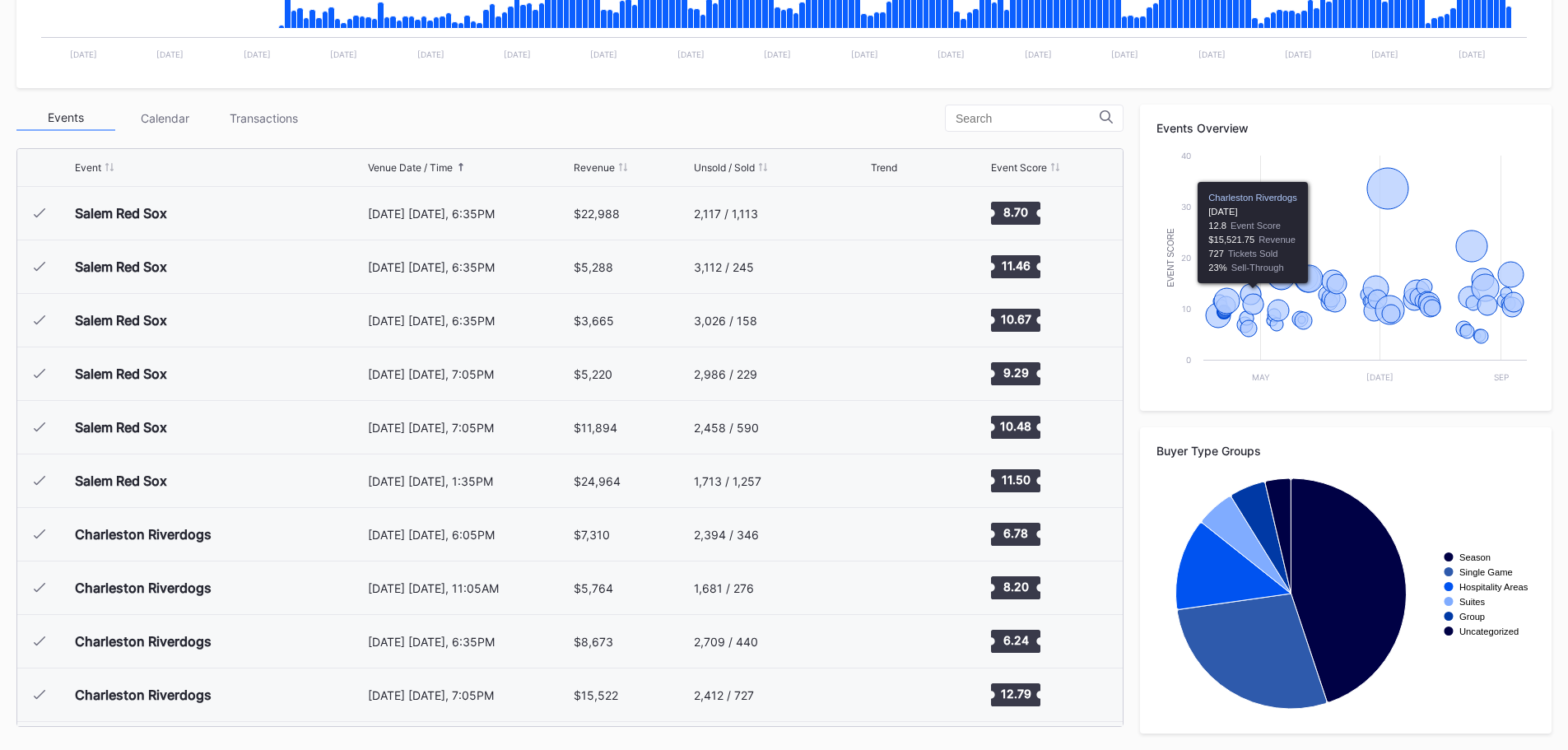
drag, startPoint x: 1433, startPoint y: 396, endPoint x: 1251, endPoint y: 288, distance: 211.6
click at [1240, 288] on div "Events Overview Created with Highcharts 11.2.0 Event Score Chart title May [DAT…" at bounding box center [1345, 258] width 412 height 306
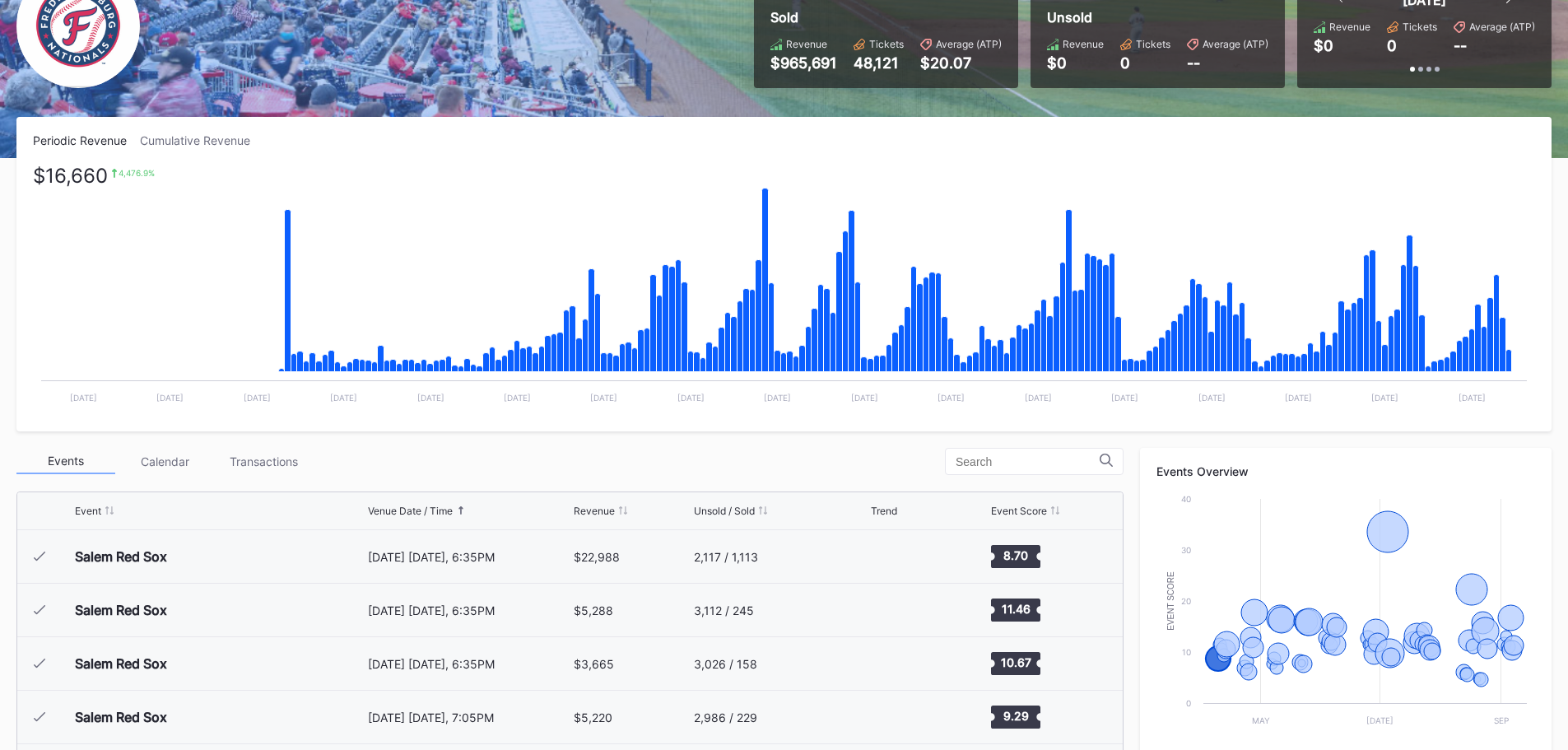
scroll to position [247, 0]
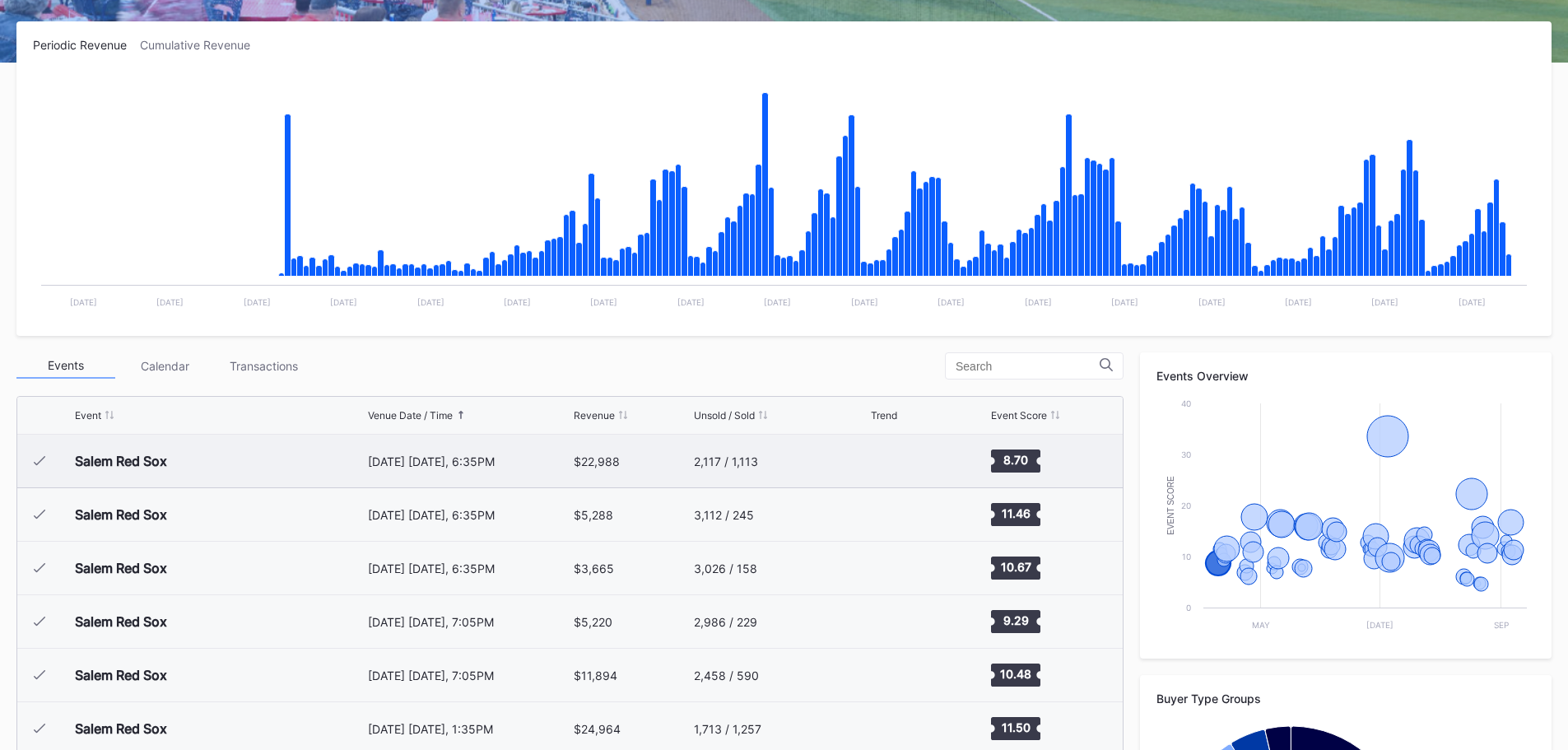
click at [42, 464] on icon at bounding box center [39, 461] width 12 height 10
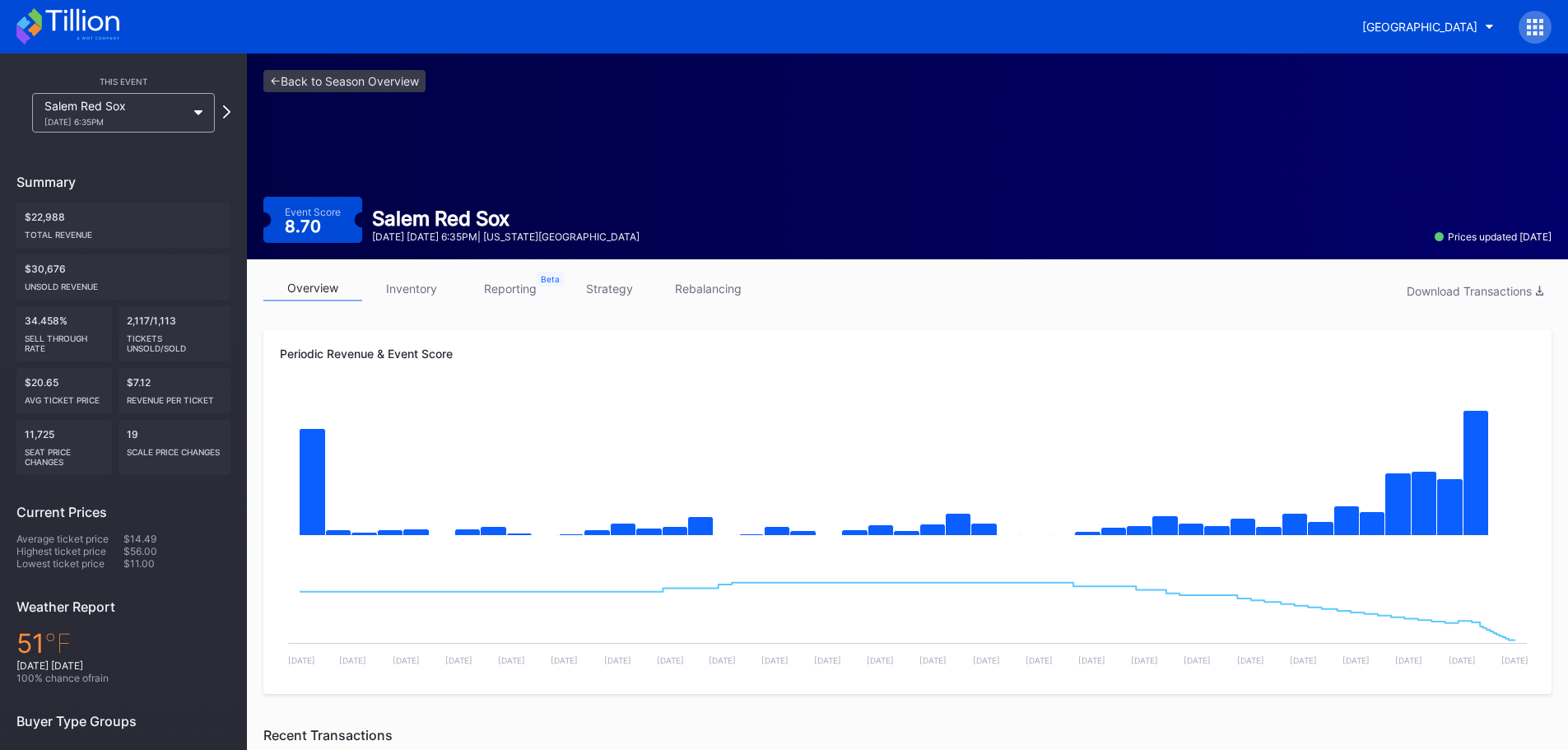
scroll to position [247, 0]
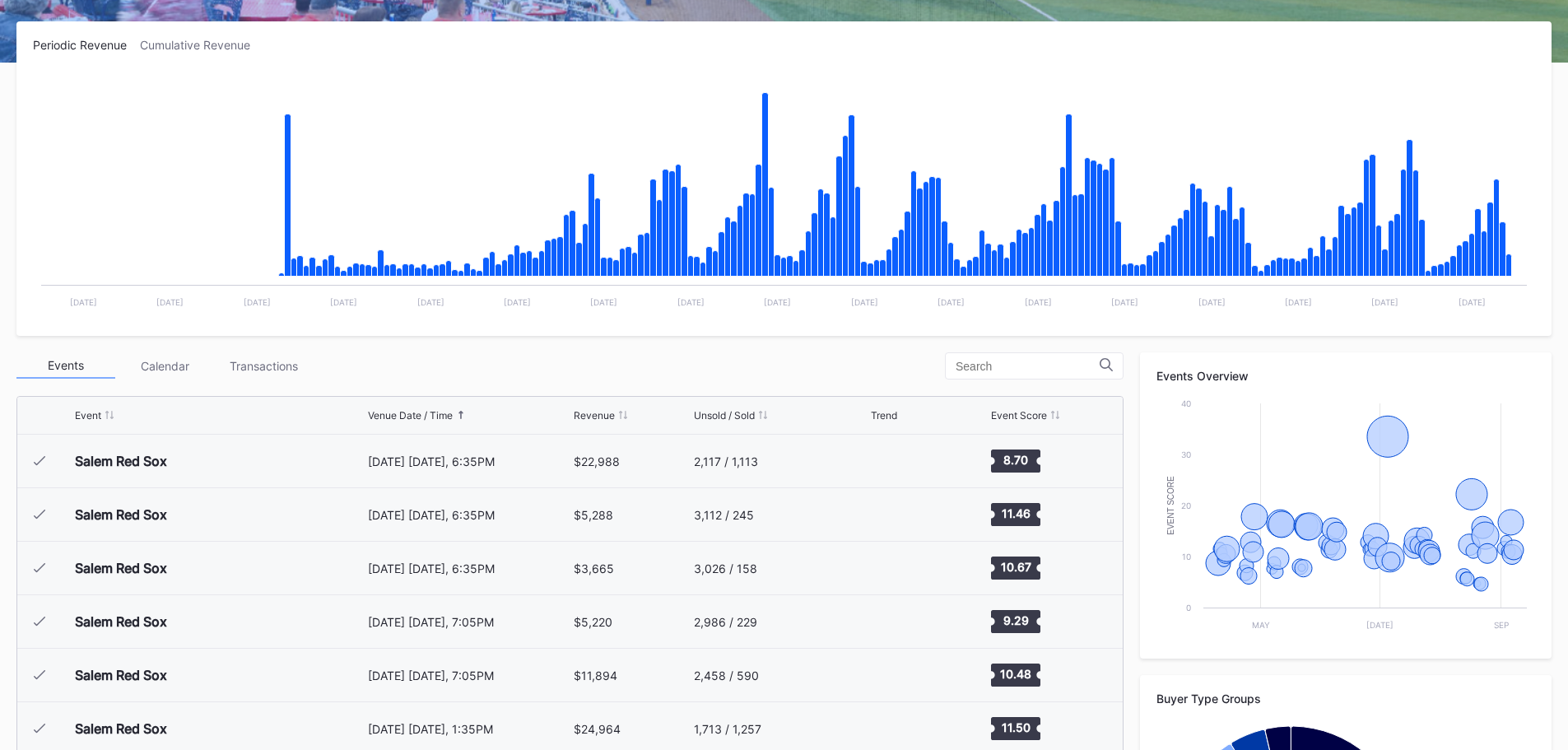
click at [41, 416] on div "Event Venue Date / Time Revenue Unsold / Sold Trend Event Score" at bounding box center [570, 416] width 1106 height 38
click at [84, 413] on div "Event" at bounding box center [87, 416] width 26 height 13
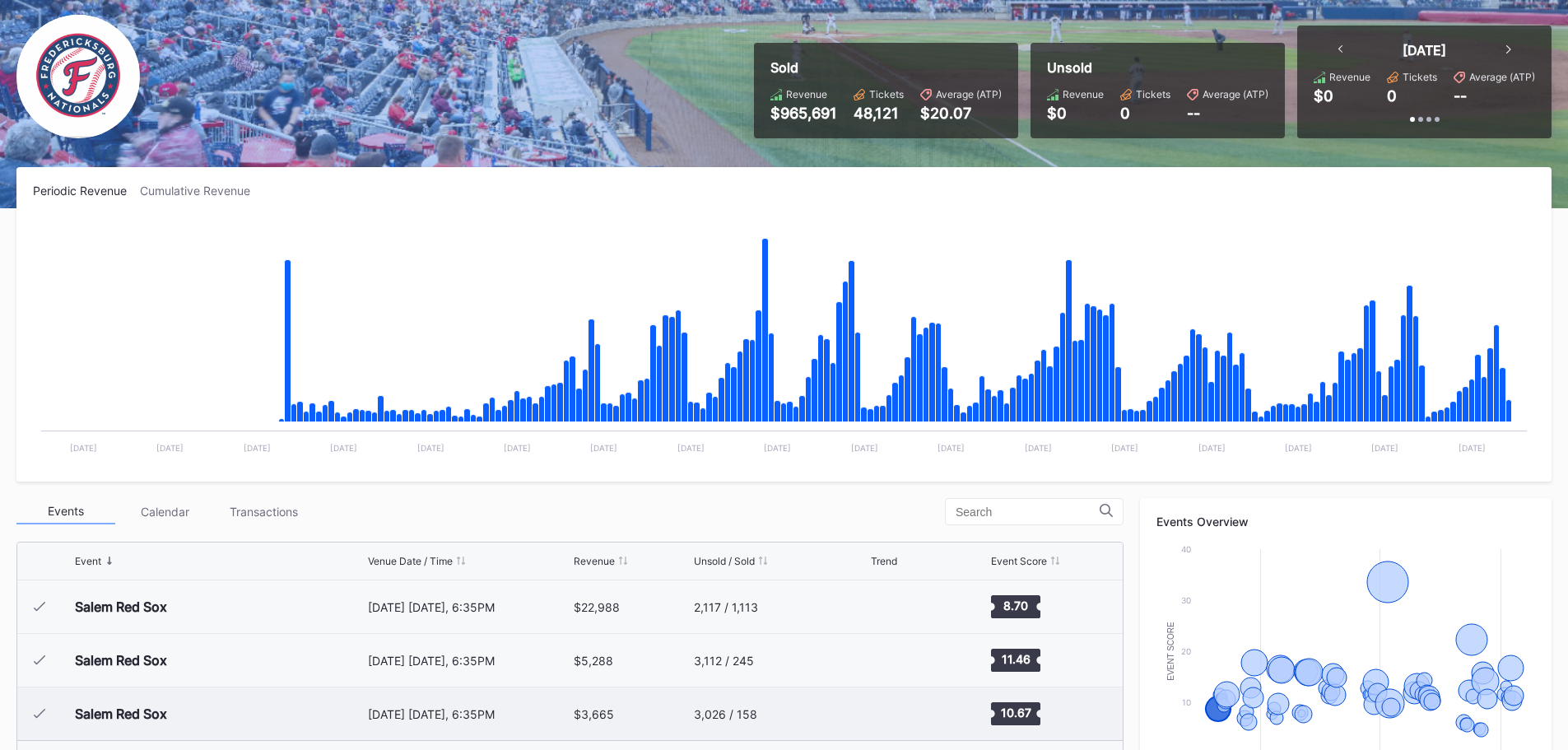
scroll to position [82, 0]
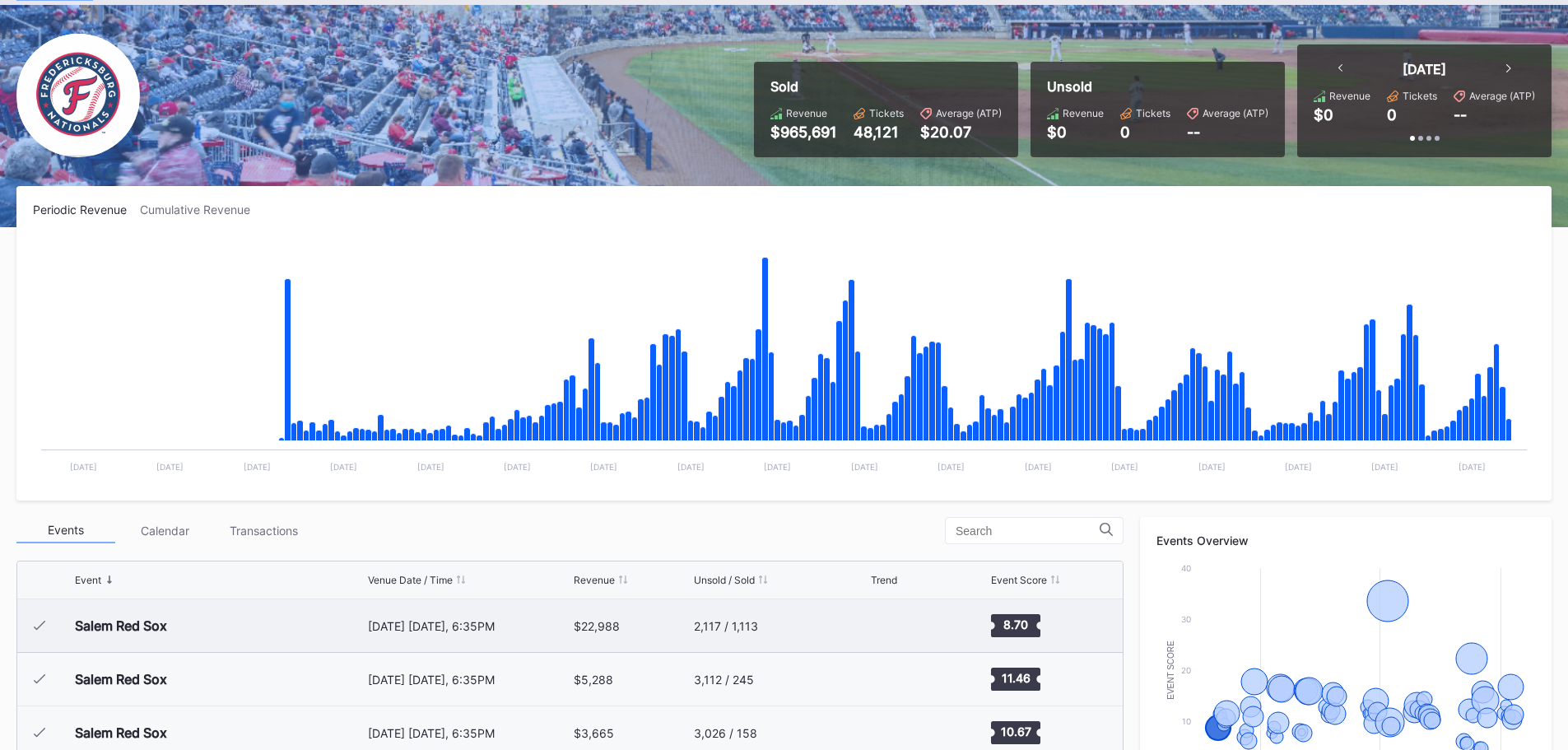
click at [37, 626] on icon at bounding box center [39, 626] width 12 height 10
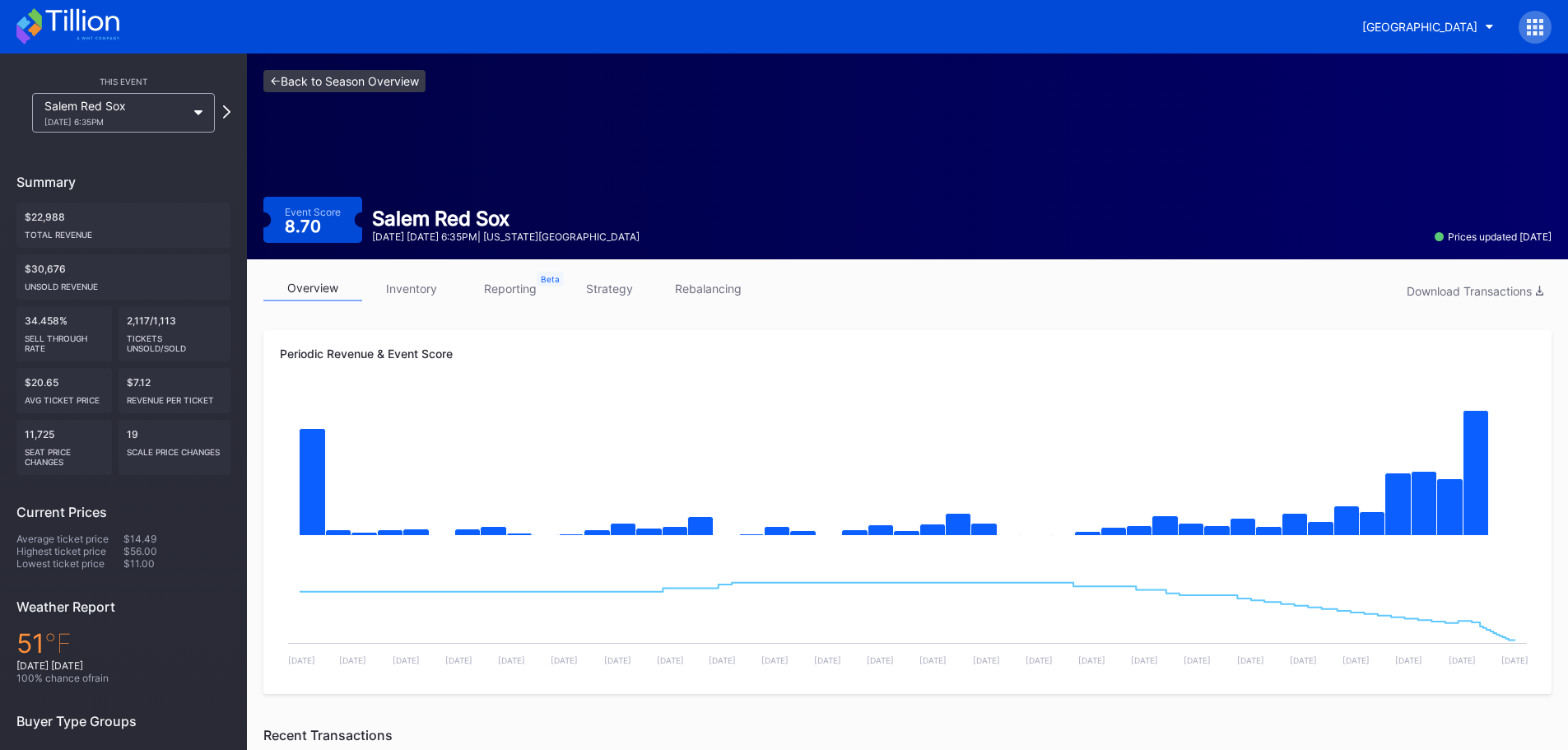
click at [297, 78] on link "<- Back to Season Overview" at bounding box center [344, 81] width 162 height 23
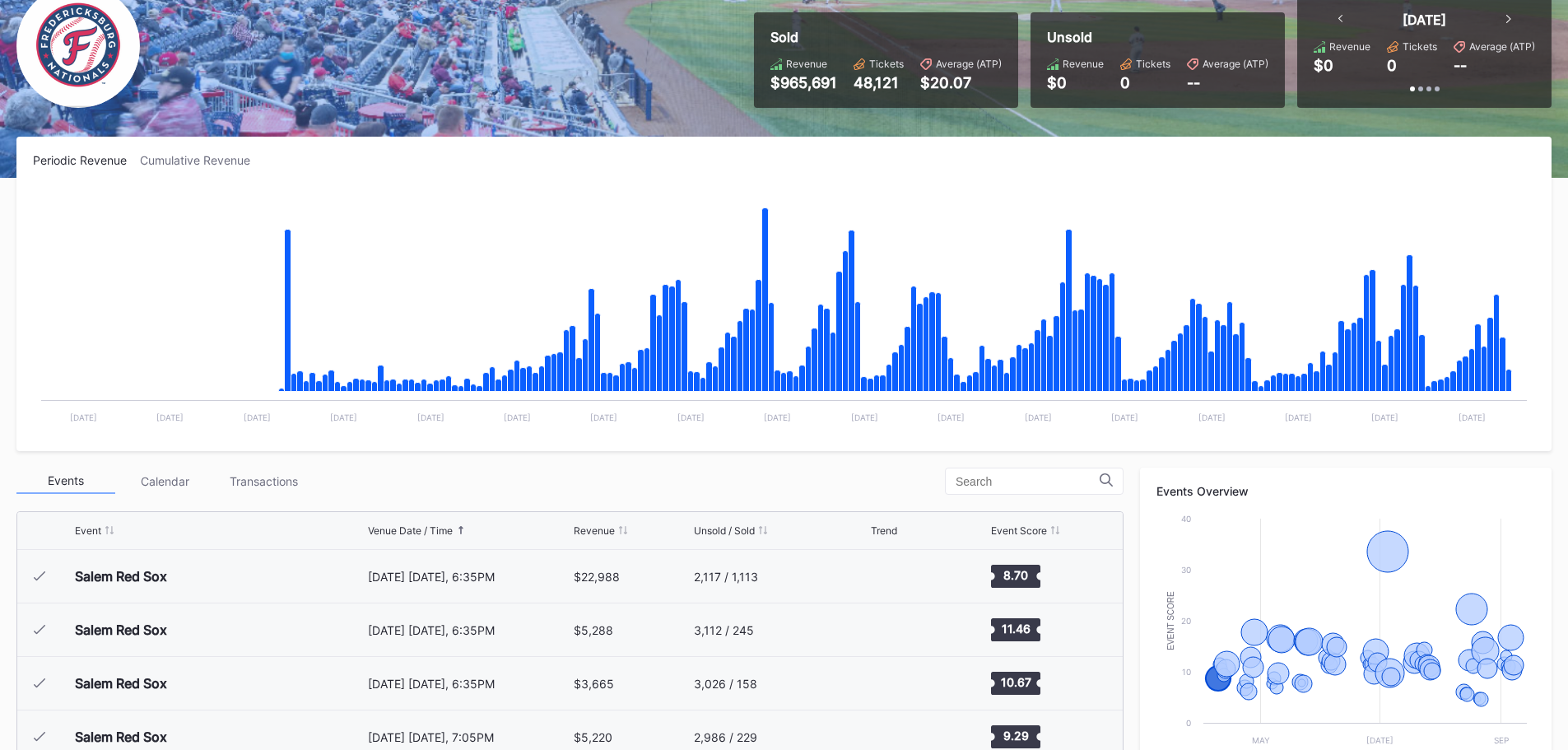
scroll to position [82, 0]
